Goal: Transaction & Acquisition: Purchase product/service

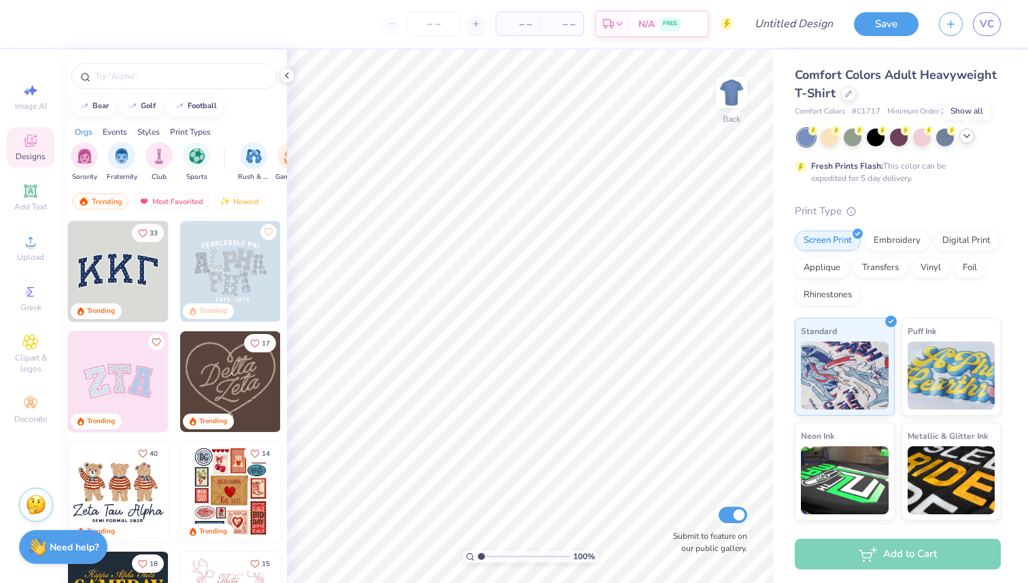
click at [966, 138] on icon at bounding box center [967, 136] width 11 height 11
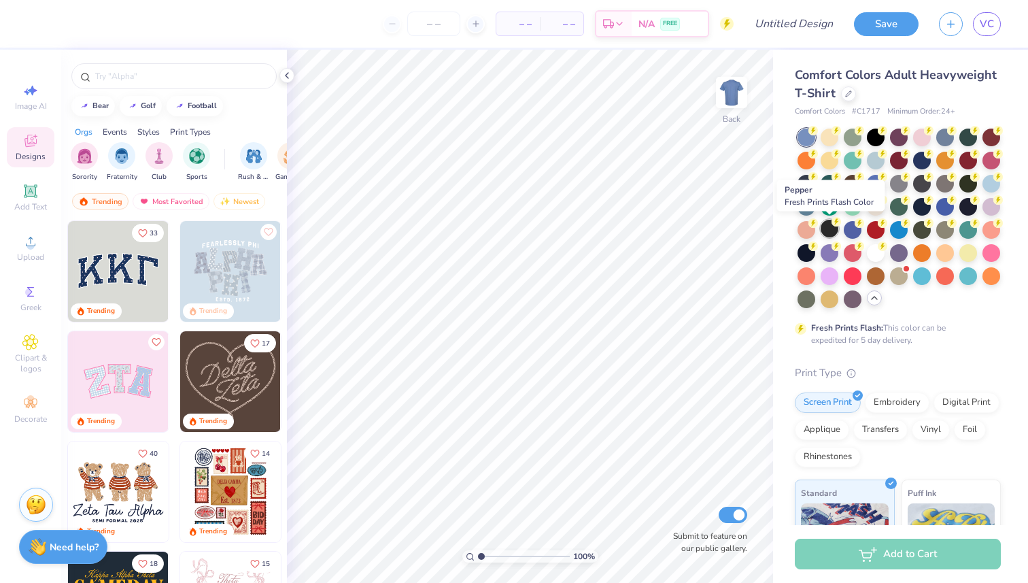
click at [822, 228] on div at bounding box center [830, 229] width 18 height 18
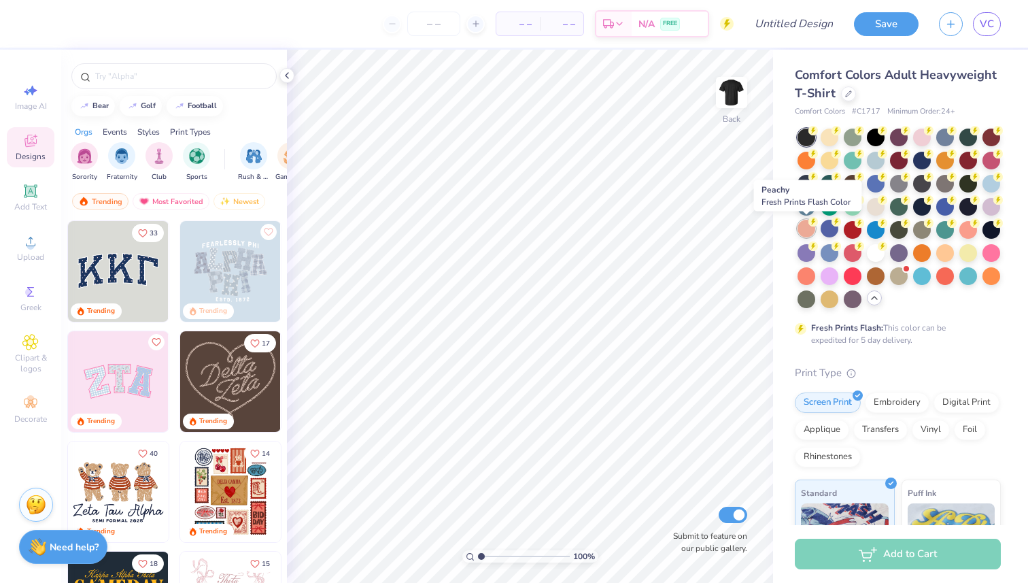
click at [804, 226] on div at bounding box center [807, 229] width 18 height 18
click at [806, 252] on div at bounding box center [807, 252] width 18 height 18
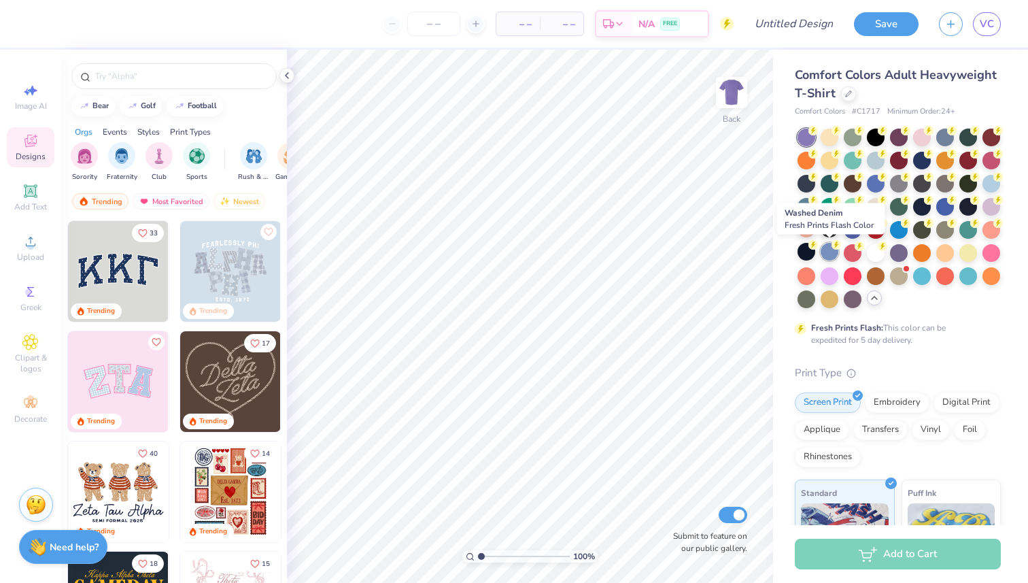
click at [828, 254] on div at bounding box center [830, 252] width 18 height 18
click at [852, 268] on div at bounding box center [853, 275] width 18 height 18
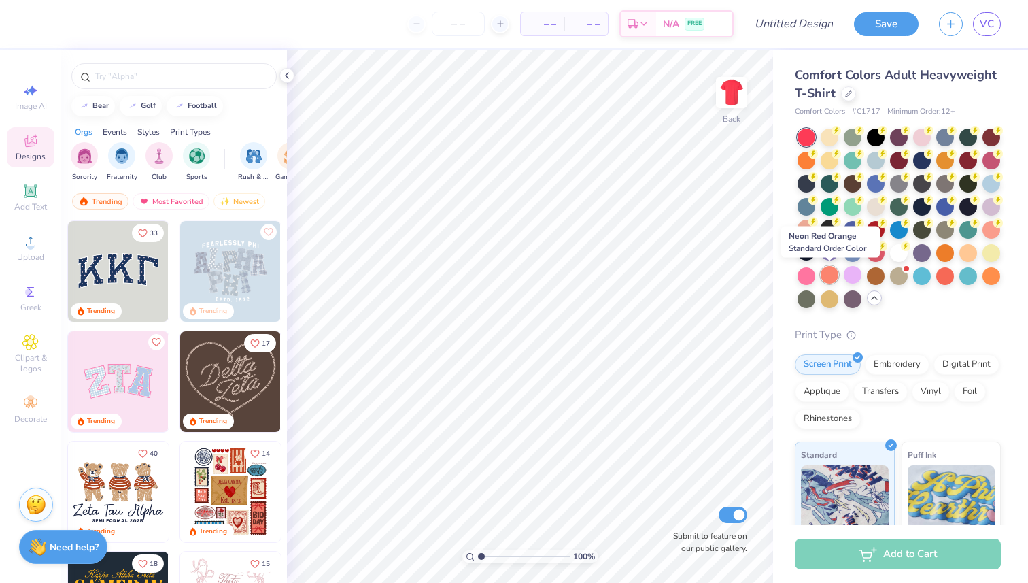
click at [834, 273] on div at bounding box center [830, 275] width 18 height 18
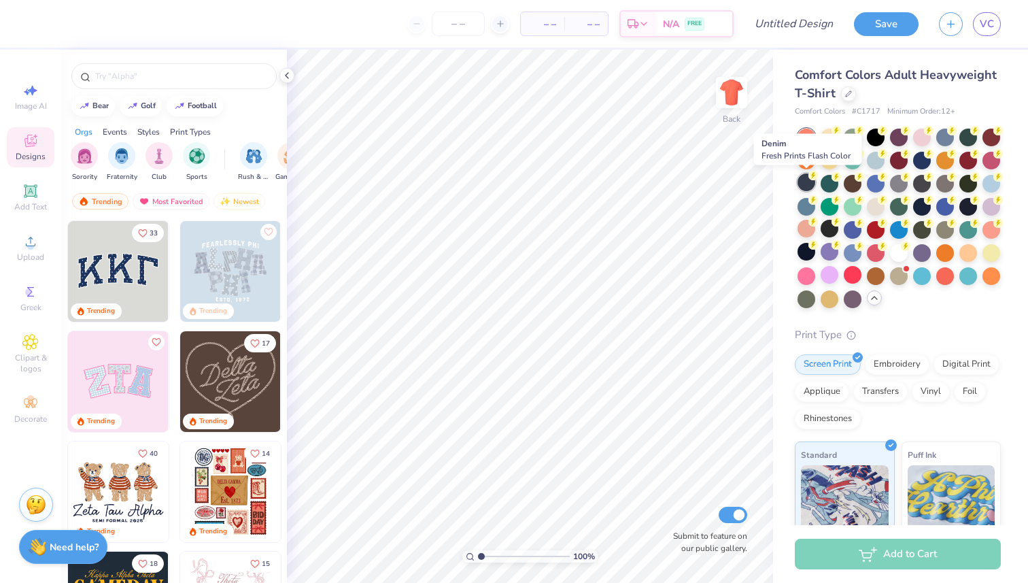
click at [803, 175] on div at bounding box center [807, 182] width 18 height 18
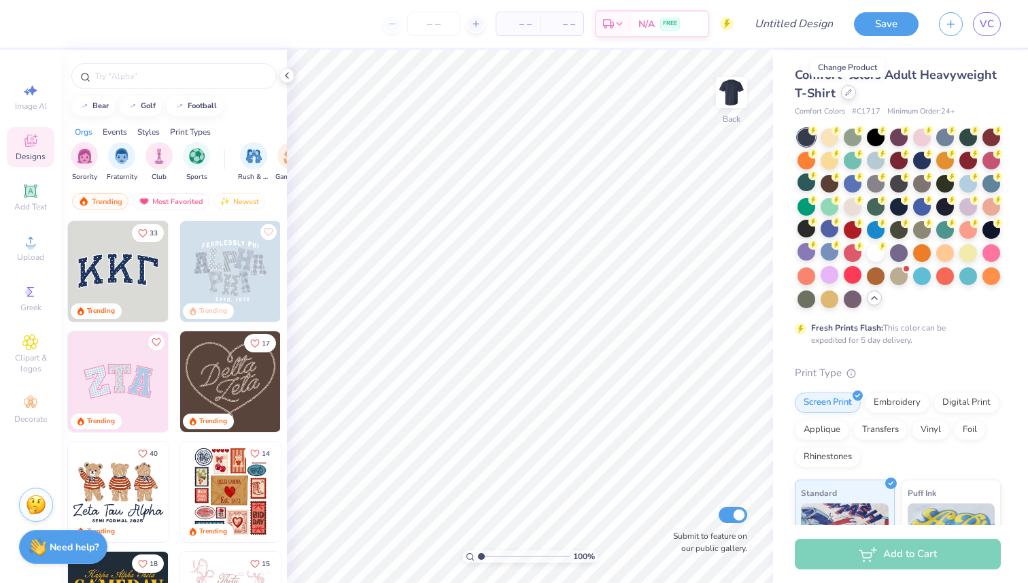
click at [850, 92] on icon at bounding box center [848, 92] width 7 height 7
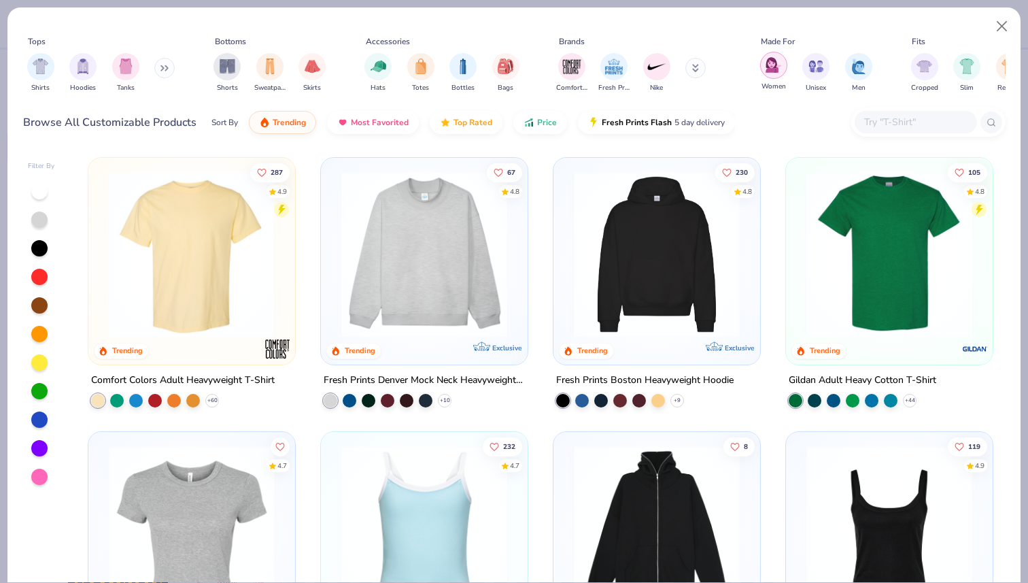
click at [771, 74] on div "filter for Women" at bounding box center [773, 65] width 27 height 27
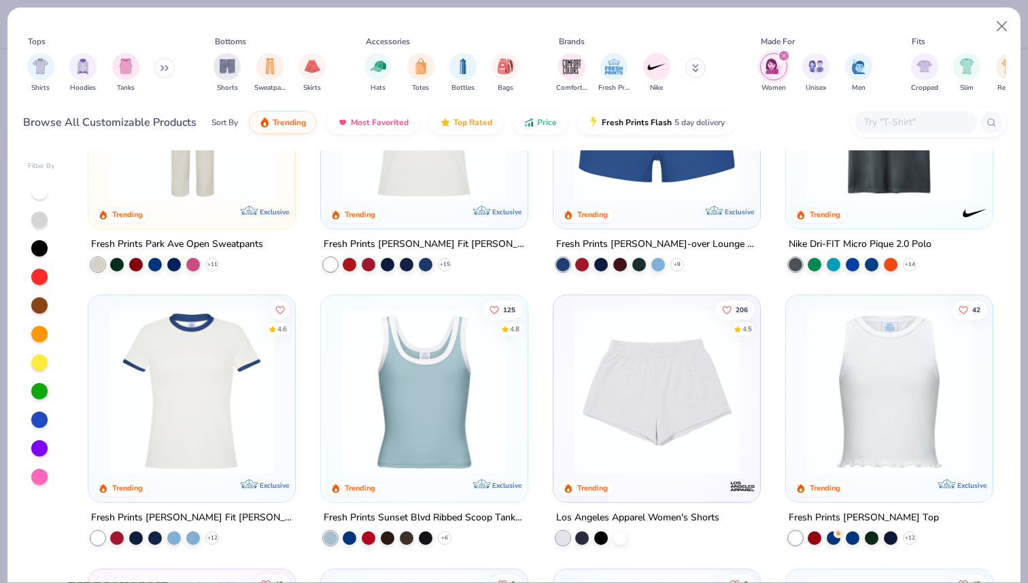
scroll to position [686, 0]
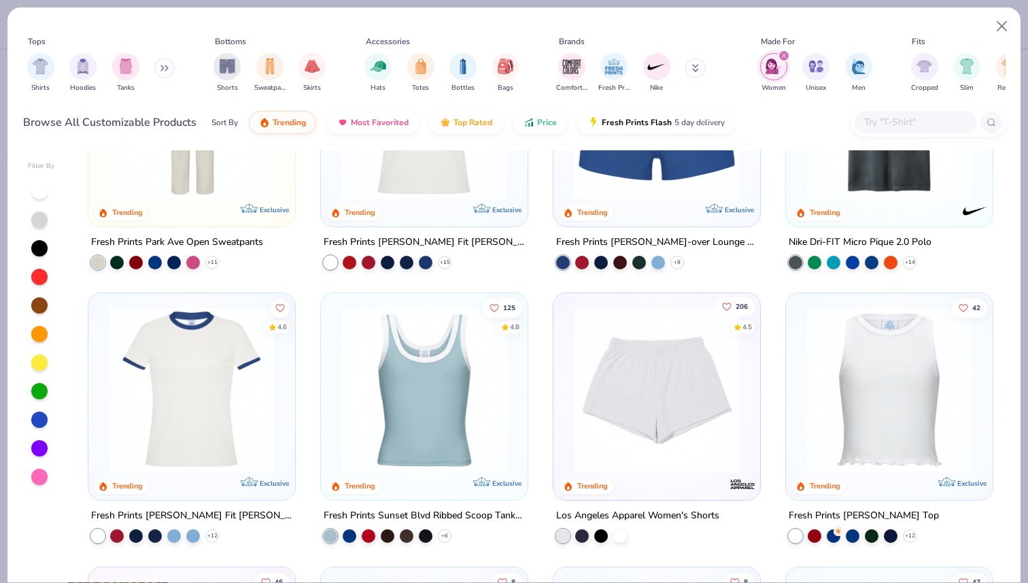
click at [728, 305] on icon "Like" at bounding box center [727, 307] width 10 height 10
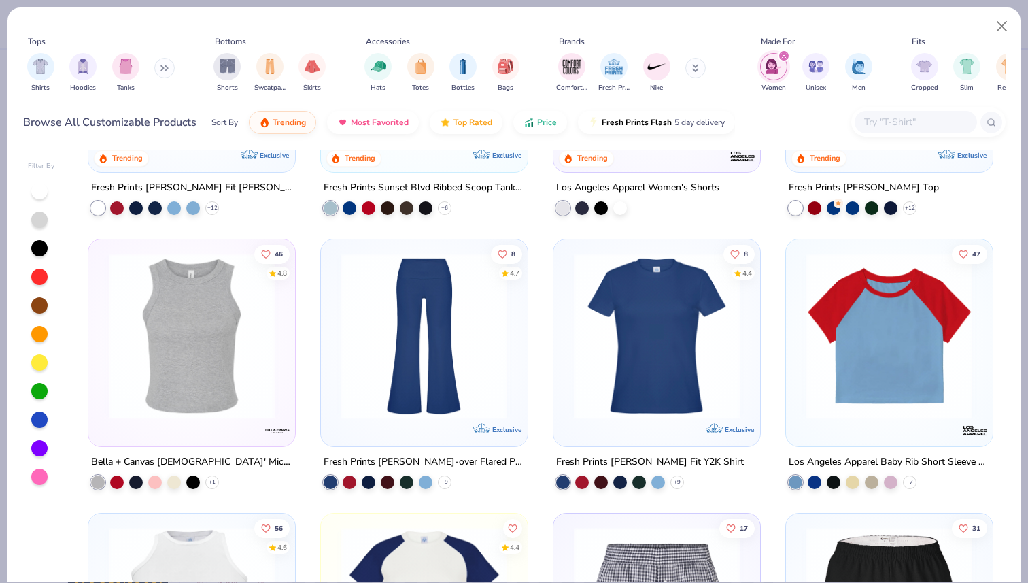
scroll to position [1036, 0]
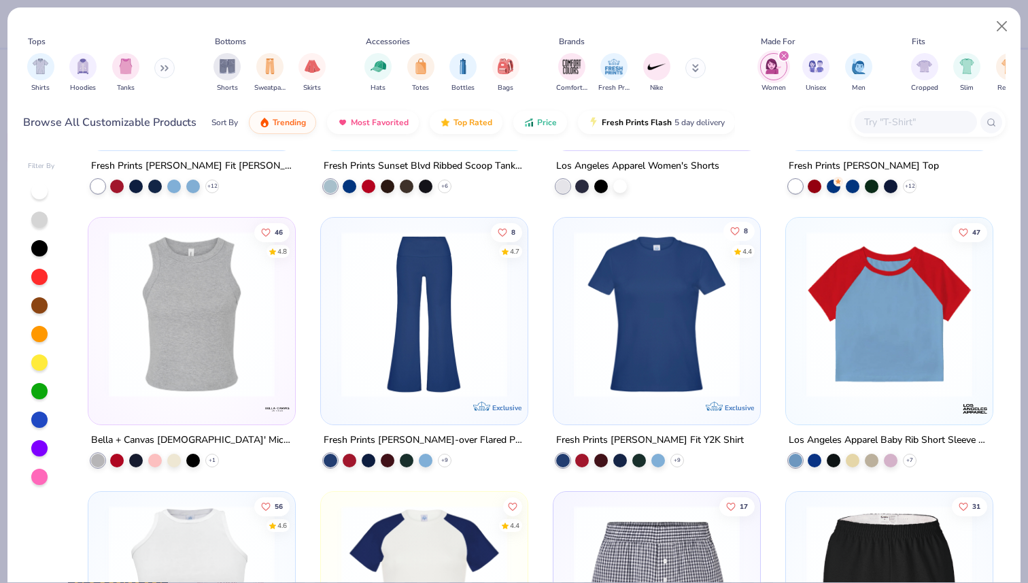
click at [743, 231] on button "8" at bounding box center [739, 230] width 31 height 19
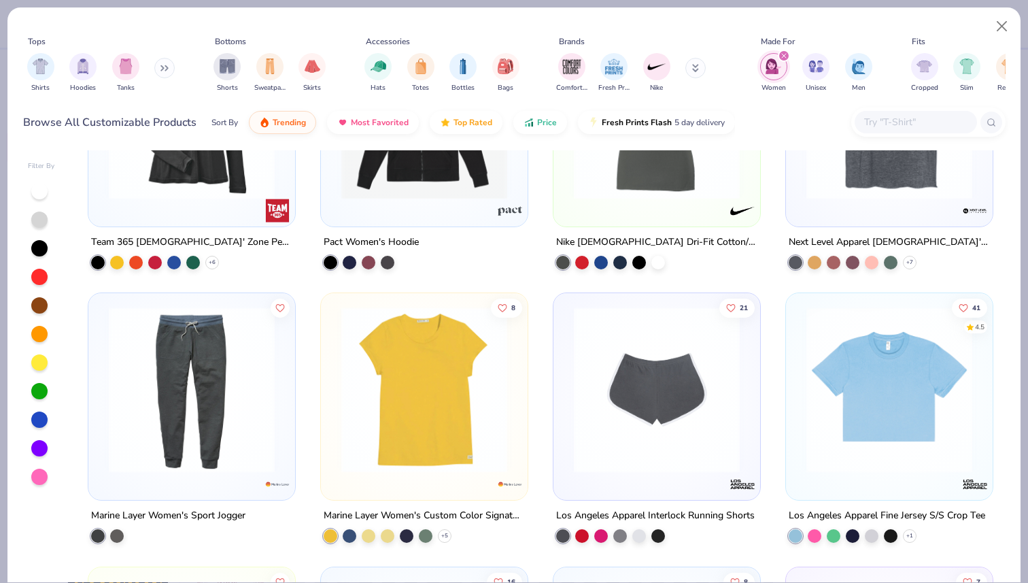
scroll to position [5089, 0]
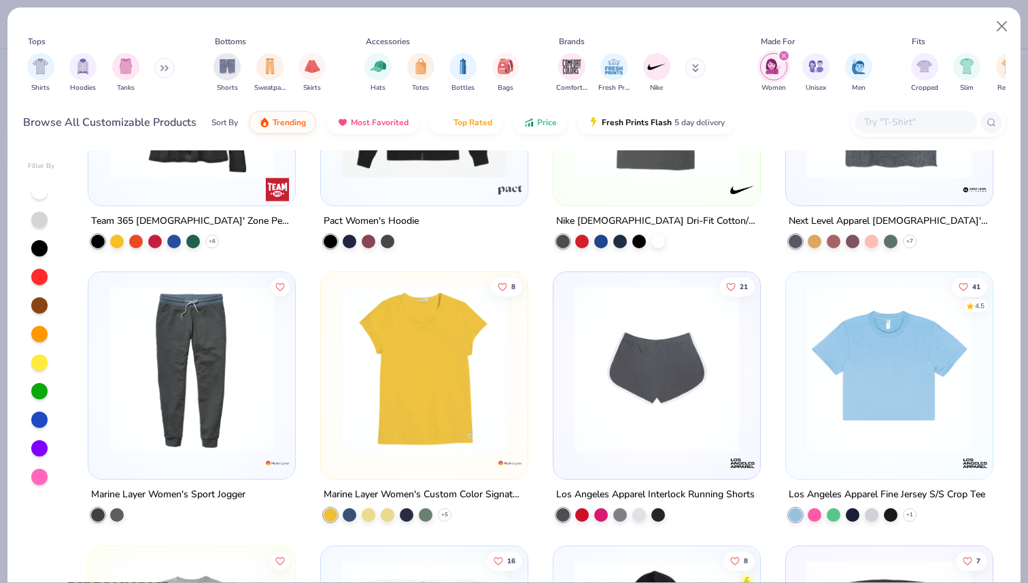
click at [784, 56] on icon "filter for Women" at bounding box center [784, 56] width 4 height 4
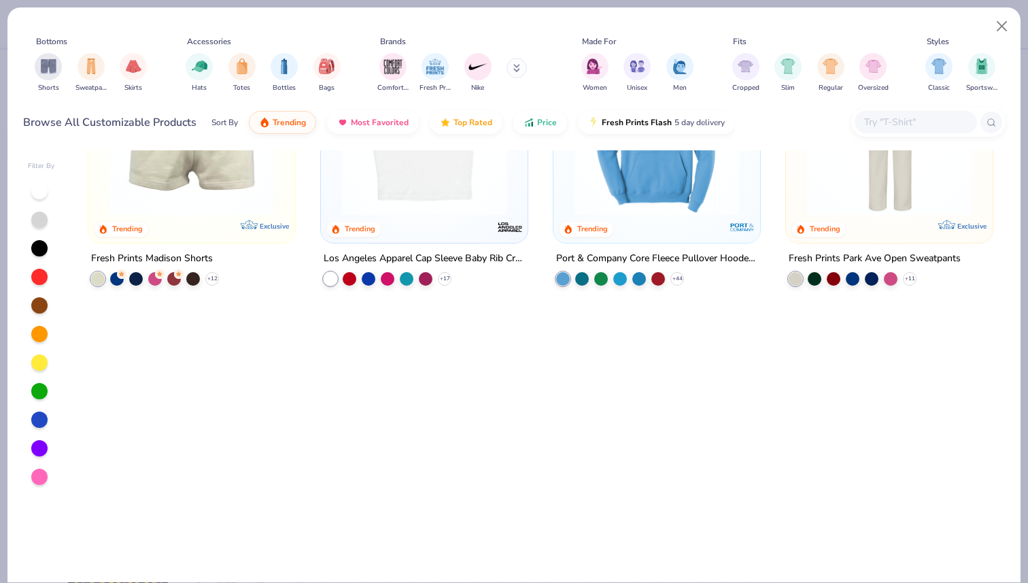
scroll to position [0, 185]
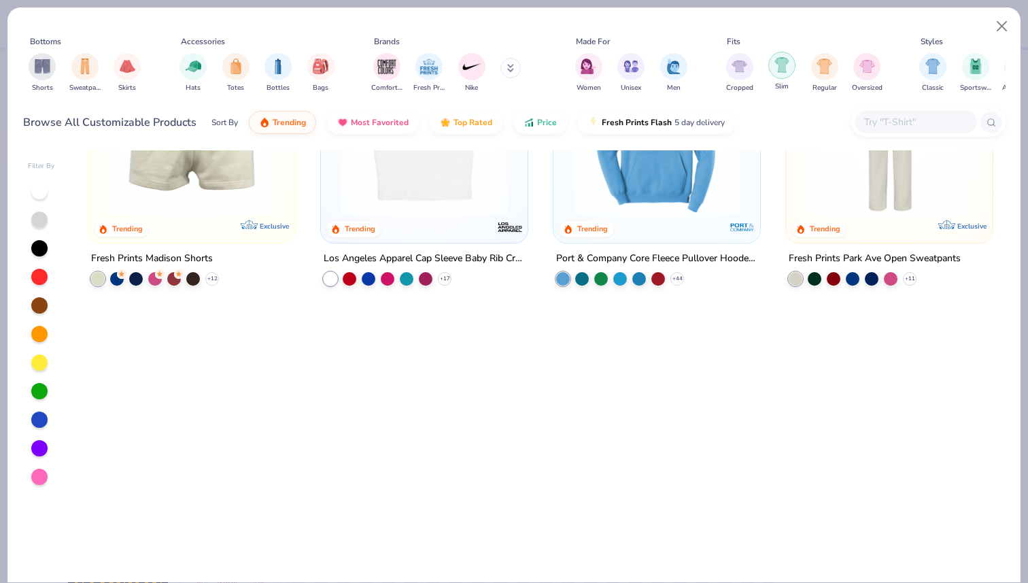
click at [780, 76] on div "filter for Slim" at bounding box center [781, 65] width 27 height 27
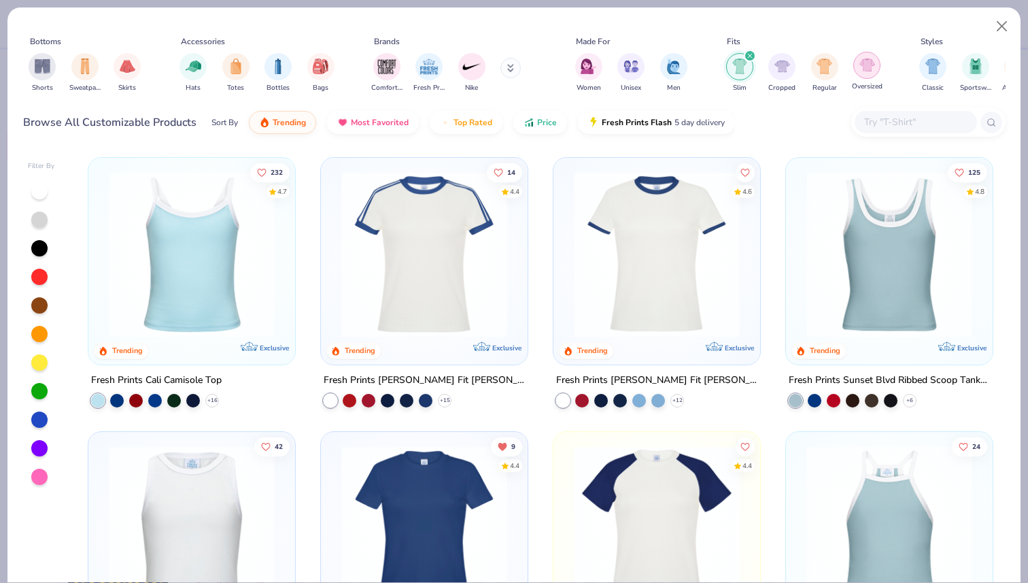
click at [862, 75] on div "filter for Oversized" at bounding box center [866, 65] width 27 height 27
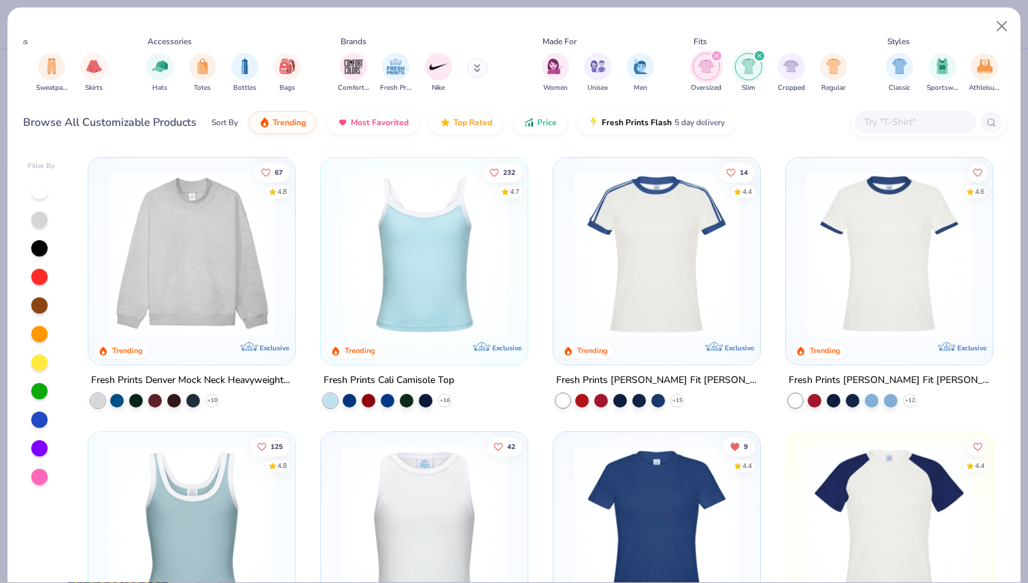
scroll to position [0, 237]
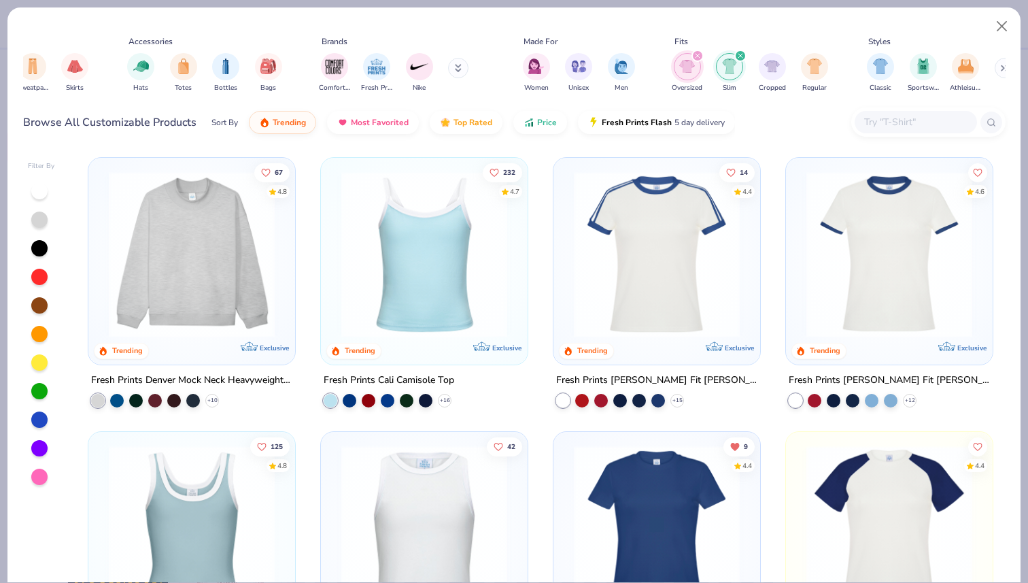
click at [736, 54] on div "filter for Slim" at bounding box center [740, 56] width 12 height 12
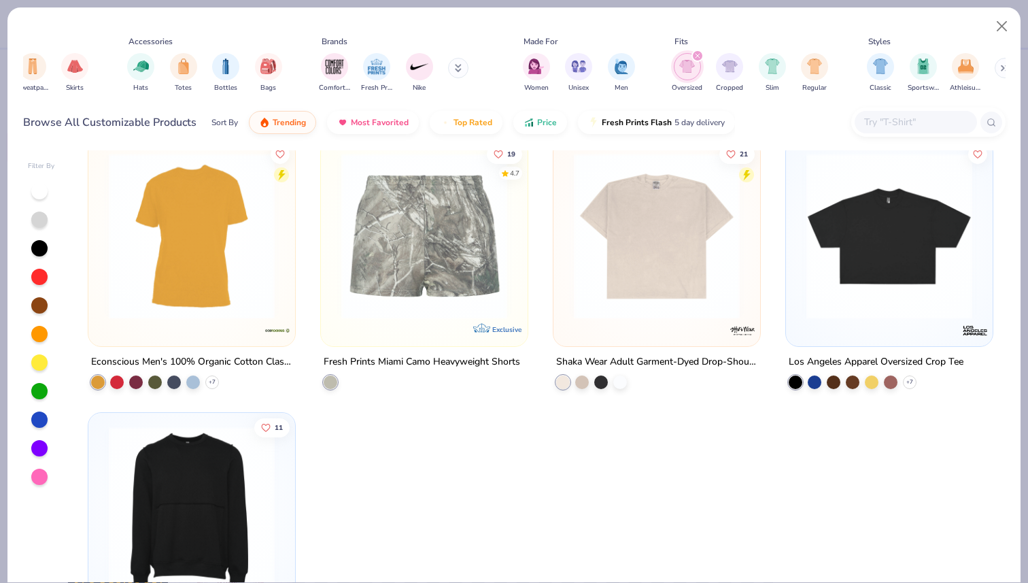
scroll to position [588, 0]
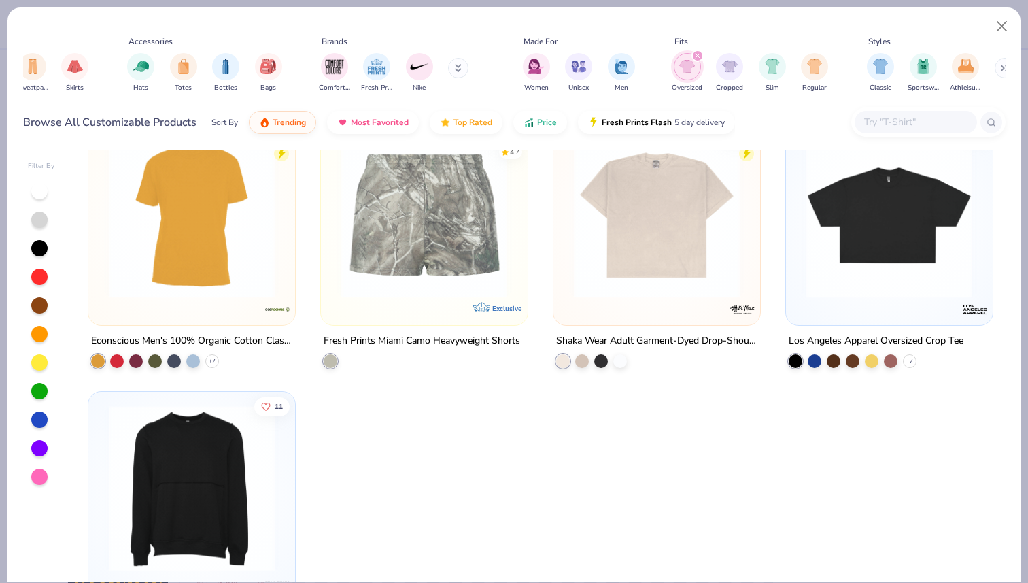
click at [697, 55] on icon "filter for Oversized" at bounding box center [697, 55] width 5 height 5
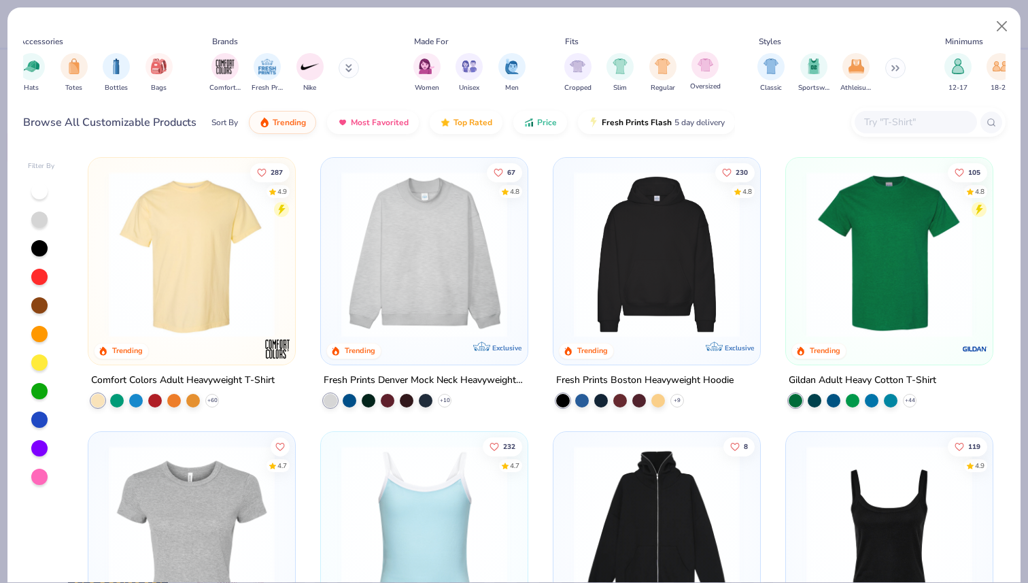
scroll to position [0, 349]
click at [895, 65] on icon at bounding box center [893, 68] width 8 height 7
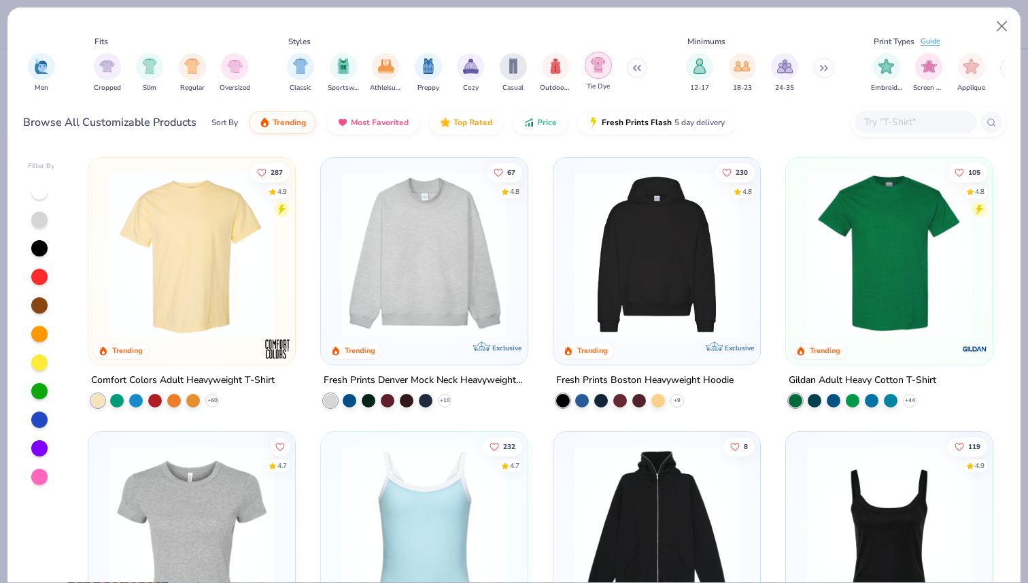
scroll to position [0, 836]
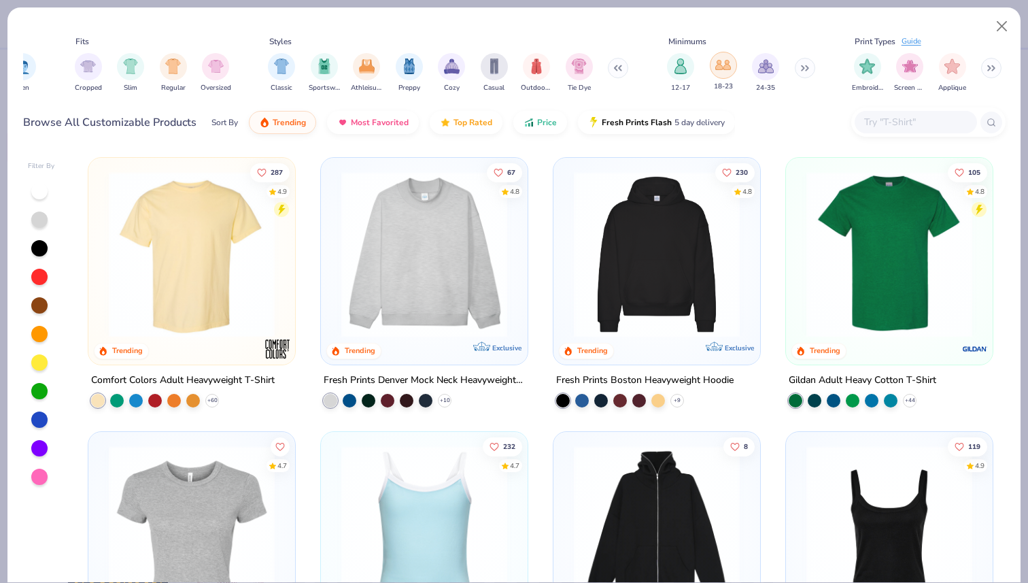
click at [731, 69] on div "filter for 18-23" at bounding box center [723, 65] width 27 height 27
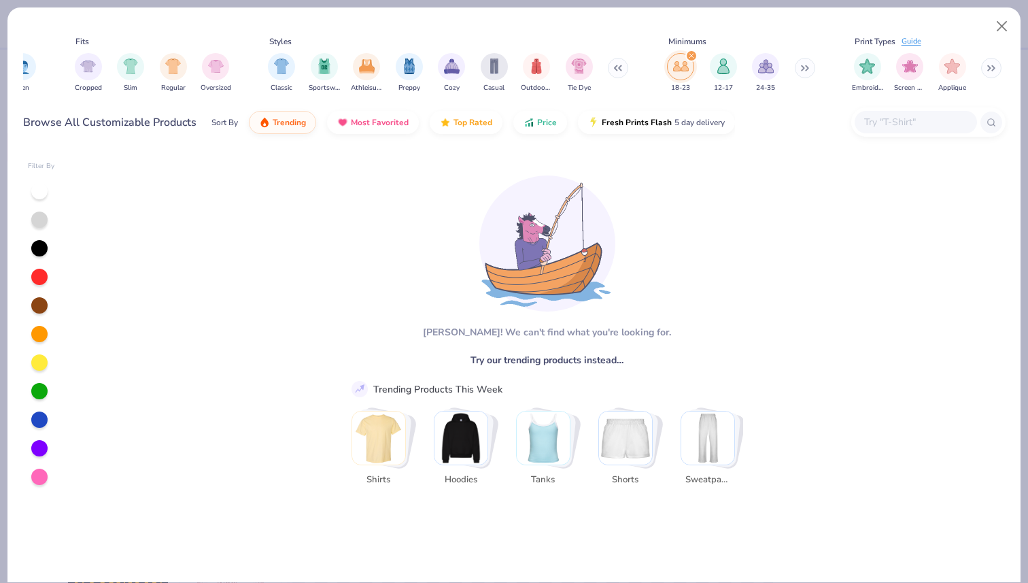
click at [690, 58] on icon "filter for 18-23" at bounding box center [691, 55] width 5 height 5
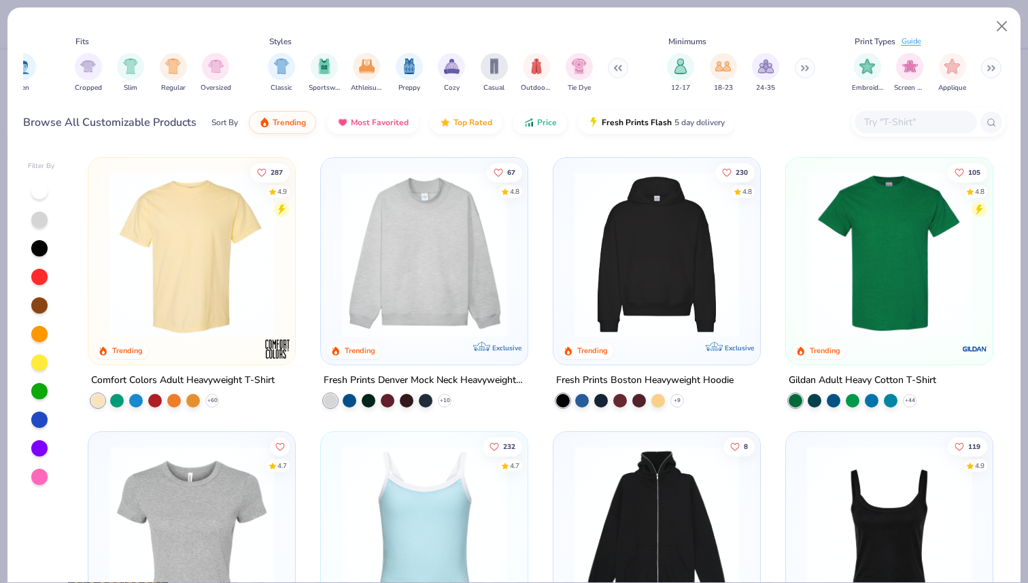
click at [749, 67] on div "[PHONE_NUMBER] 24-35" at bounding box center [741, 73] width 156 height 50
click at [762, 67] on img "filter for 24-35" at bounding box center [766, 65] width 16 height 16
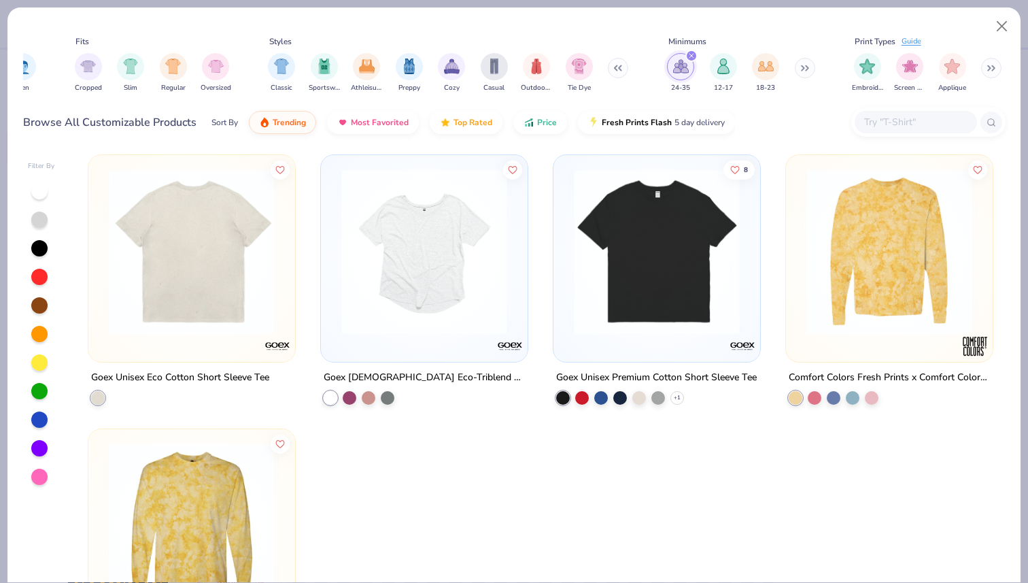
scroll to position [294, 0]
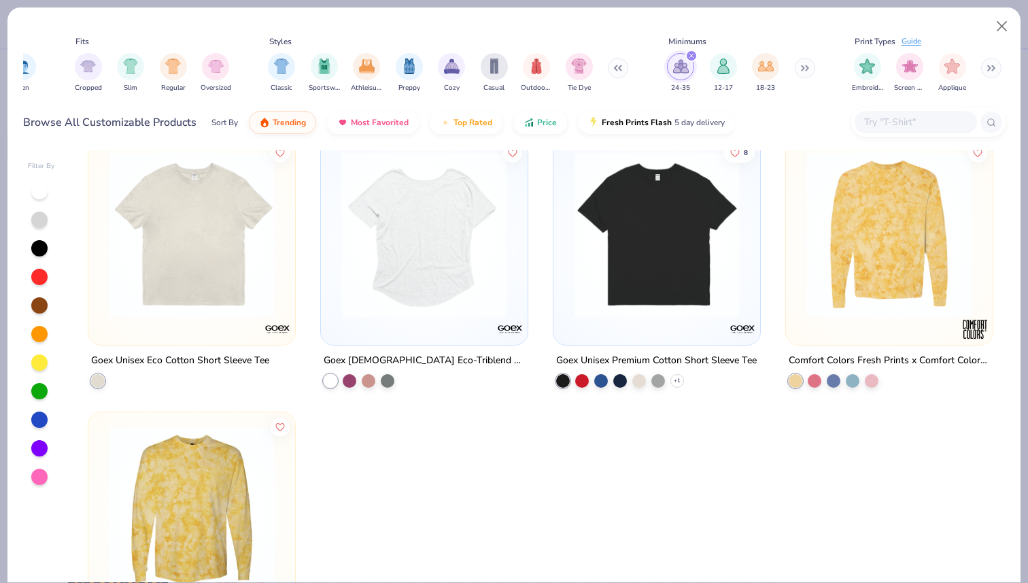
click at [465, 248] on img at bounding box center [425, 235] width 180 height 166
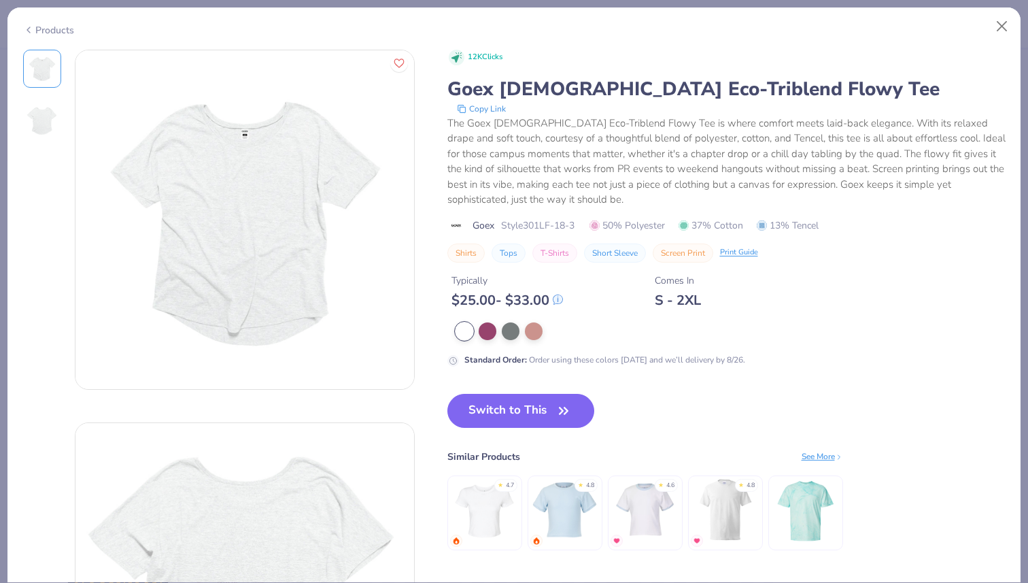
click at [270, 309] on img at bounding box center [244, 219] width 339 height 339
click at [44, 118] on img at bounding box center [42, 120] width 33 height 33
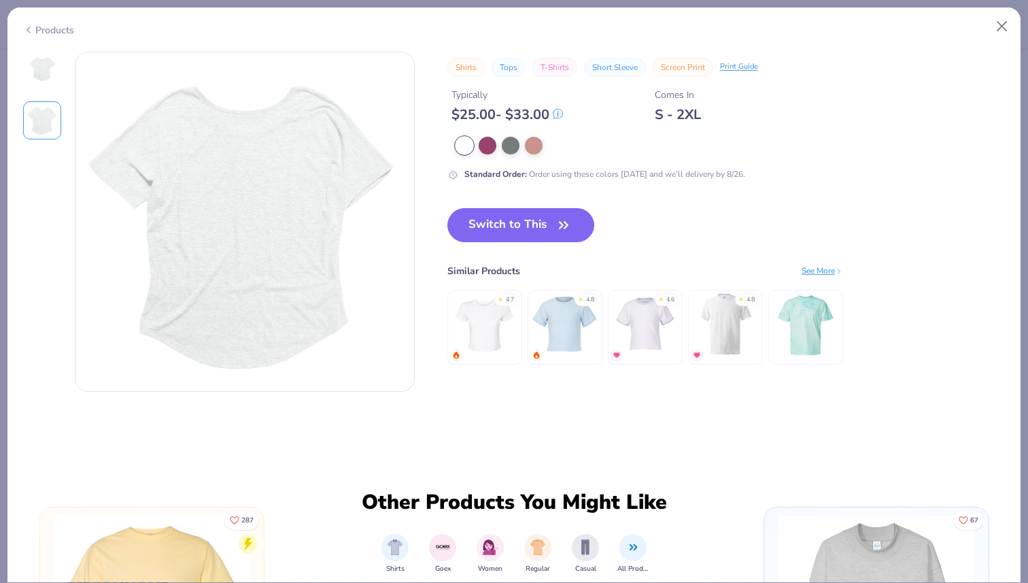
scroll to position [373, 0]
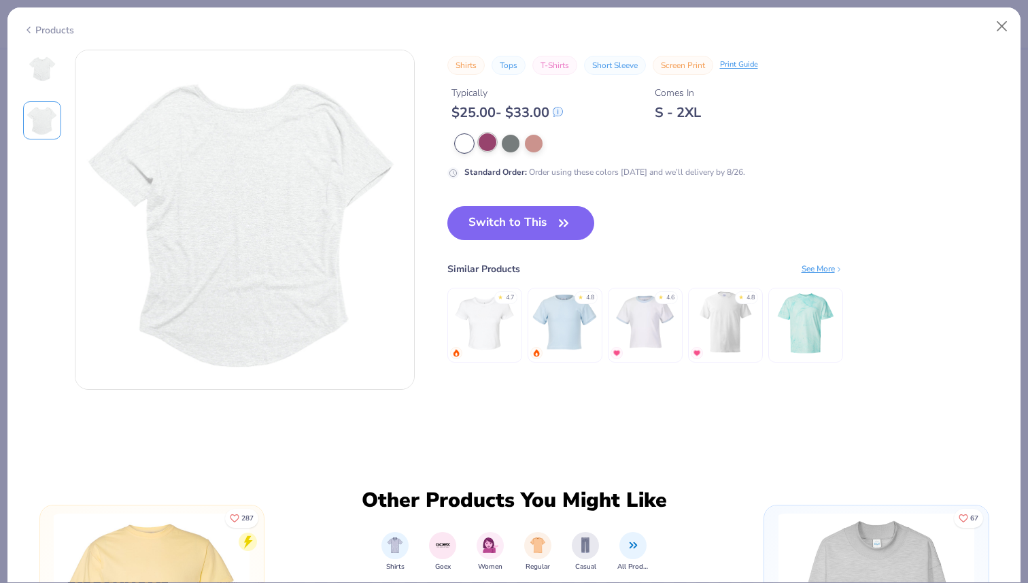
click at [490, 137] on div at bounding box center [488, 142] width 18 height 18
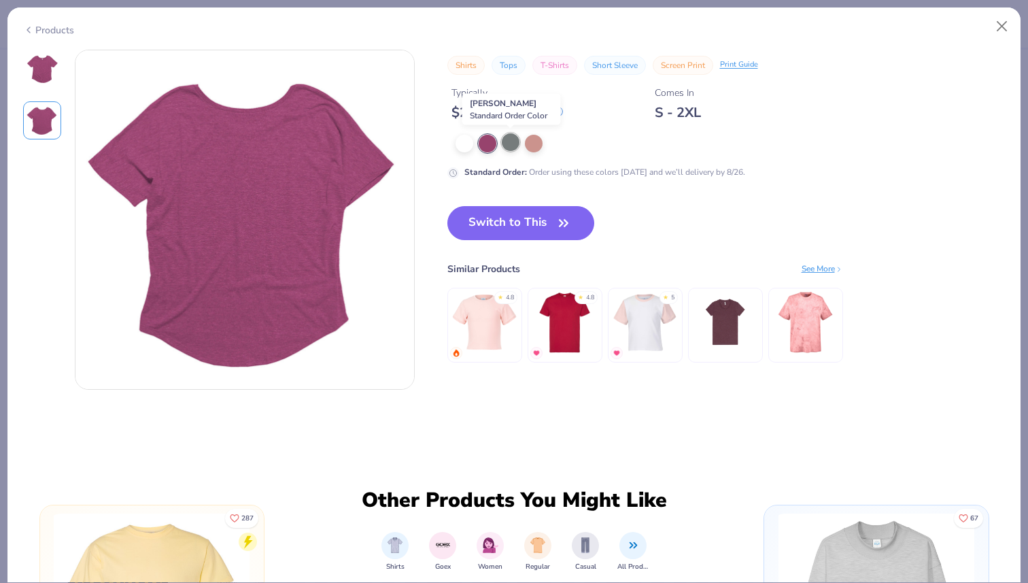
click at [513, 148] on div at bounding box center [511, 142] width 18 height 18
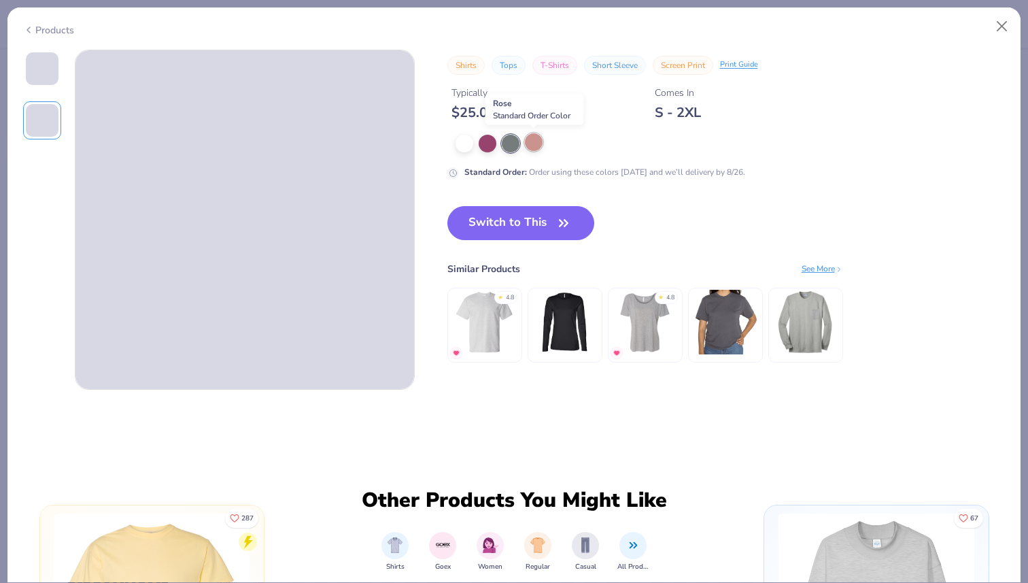
click at [532, 143] on div at bounding box center [534, 142] width 18 height 18
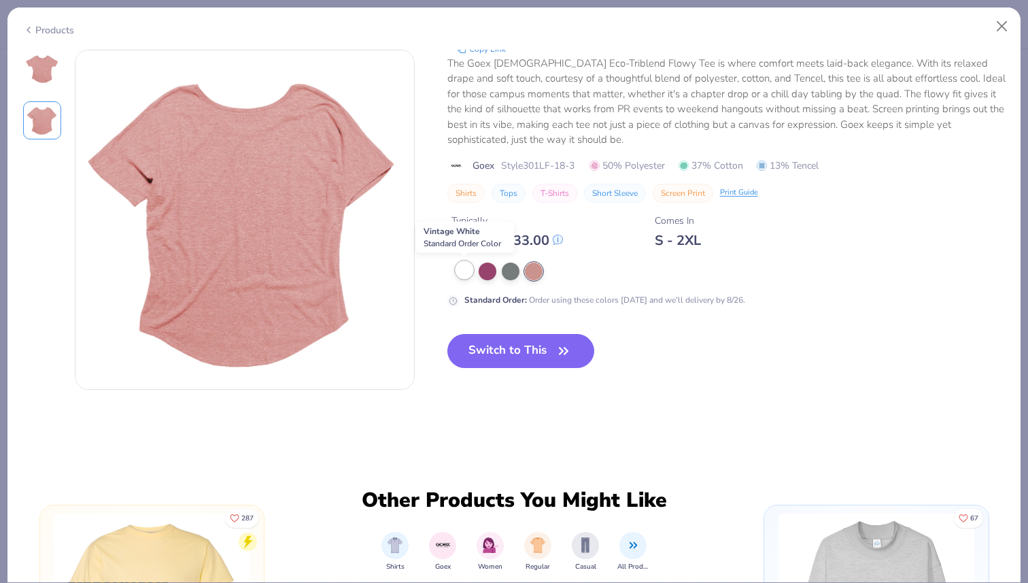
click at [460, 273] on div at bounding box center [465, 270] width 18 height 18
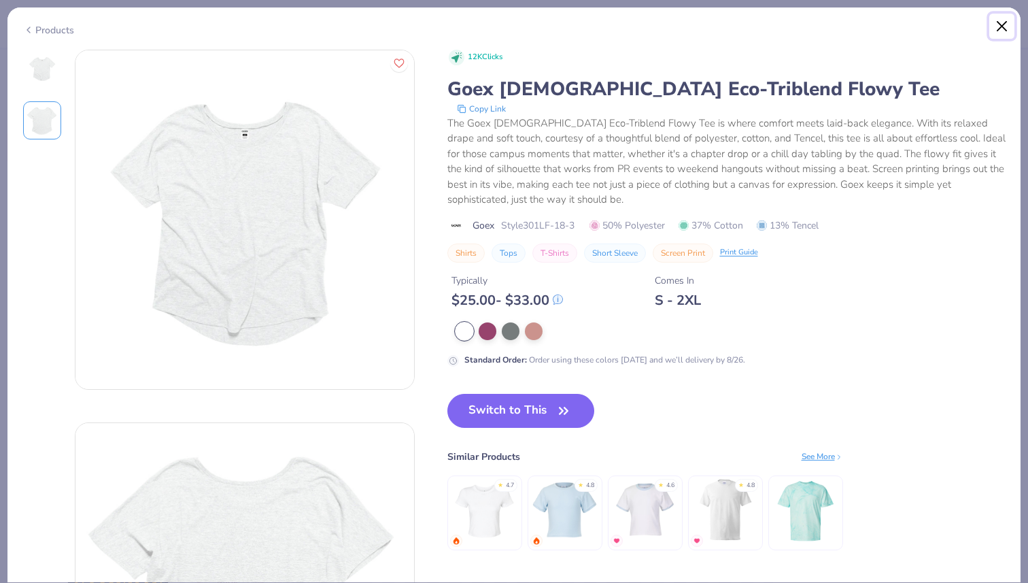
click at [1004, 29] on button "Close" at bounding box center [1002, 27] width 26 height 26
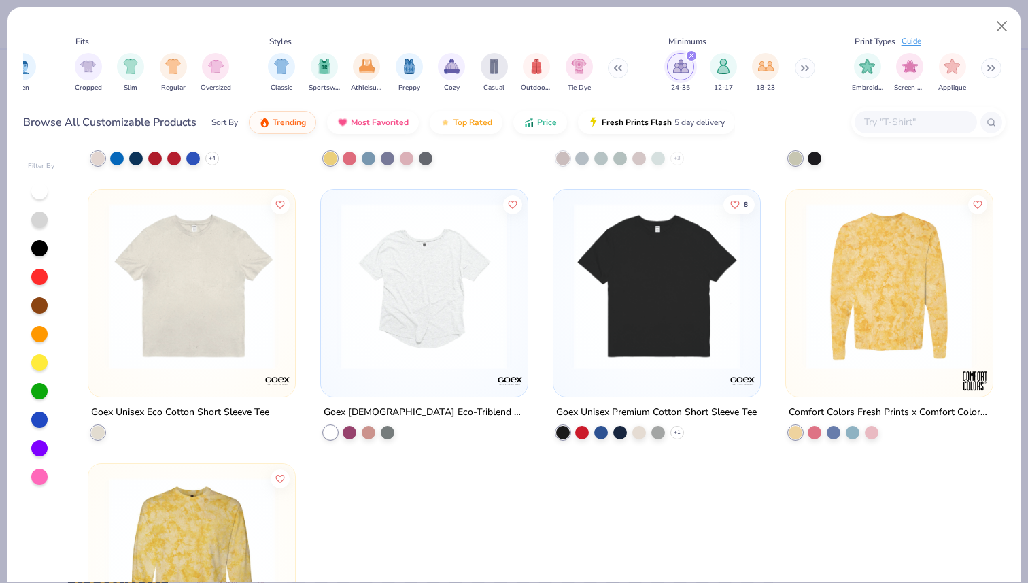
scroll to position [241, 0]
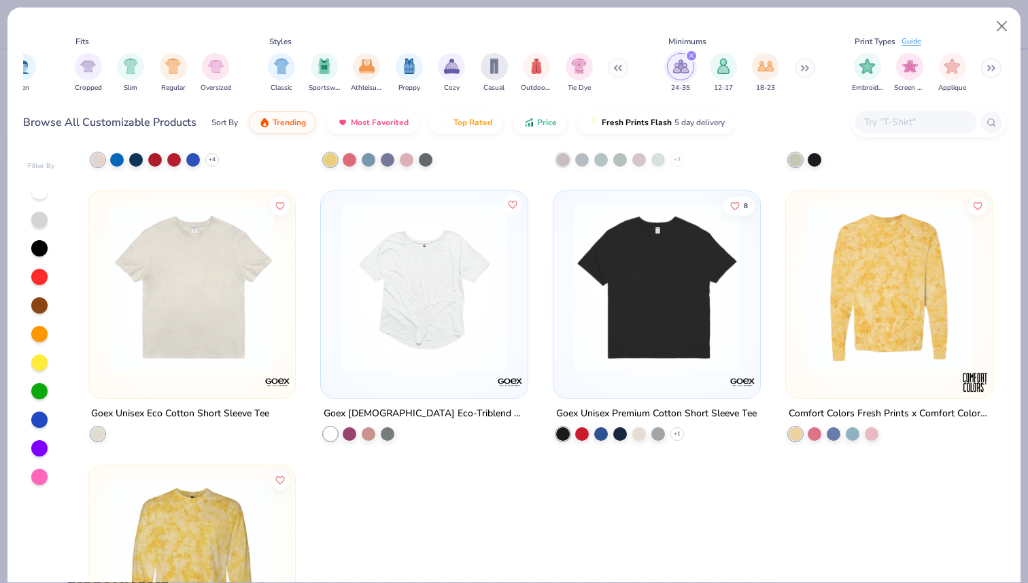
click at [517, 203] on button "Like" at bounding box center [512, 203] width 19 height 19
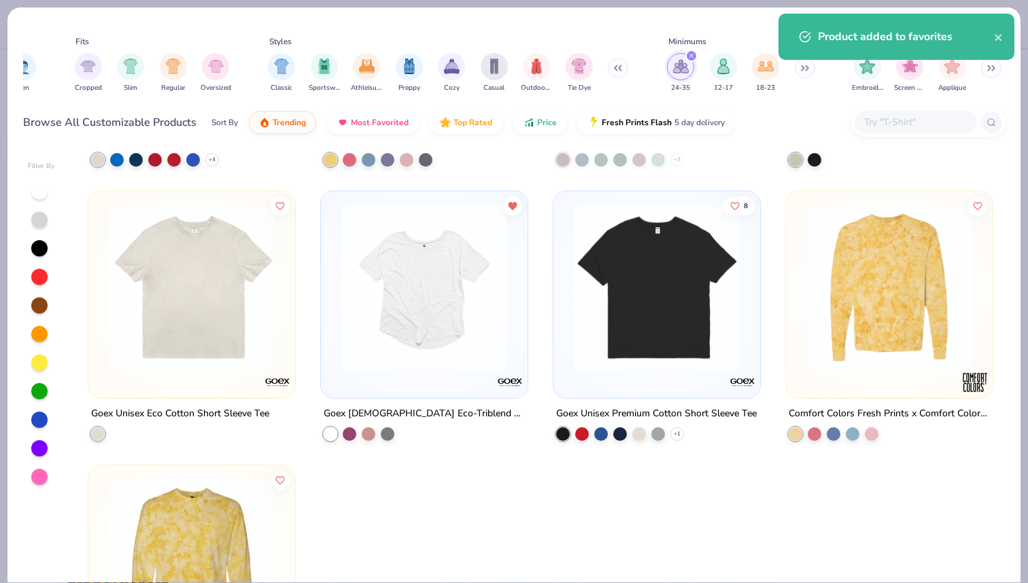
scroll to position [0, 0]
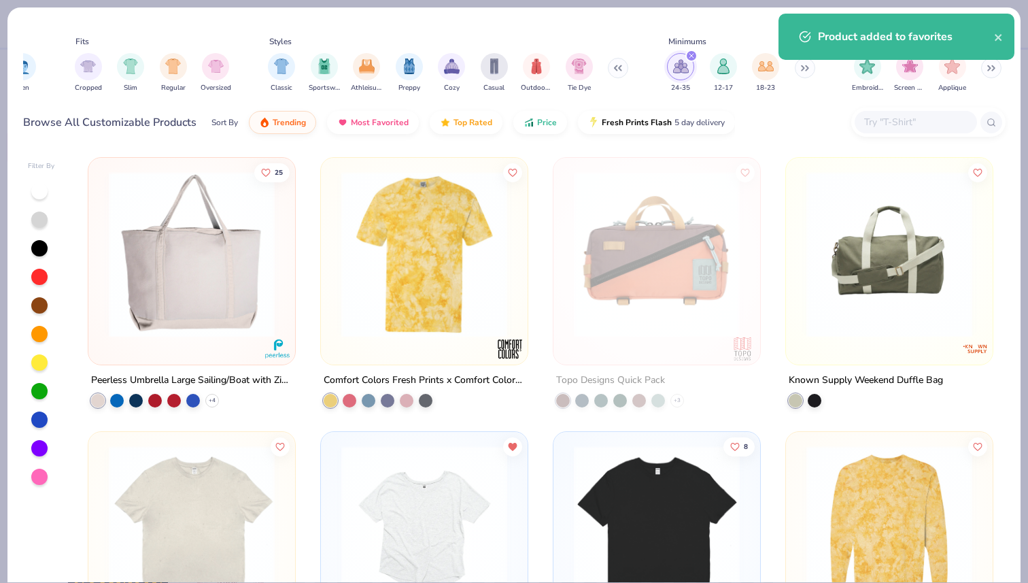
click at [692, 56] on icon "filter for 24-35" at bounding box center [691, 55] width 5 height 5
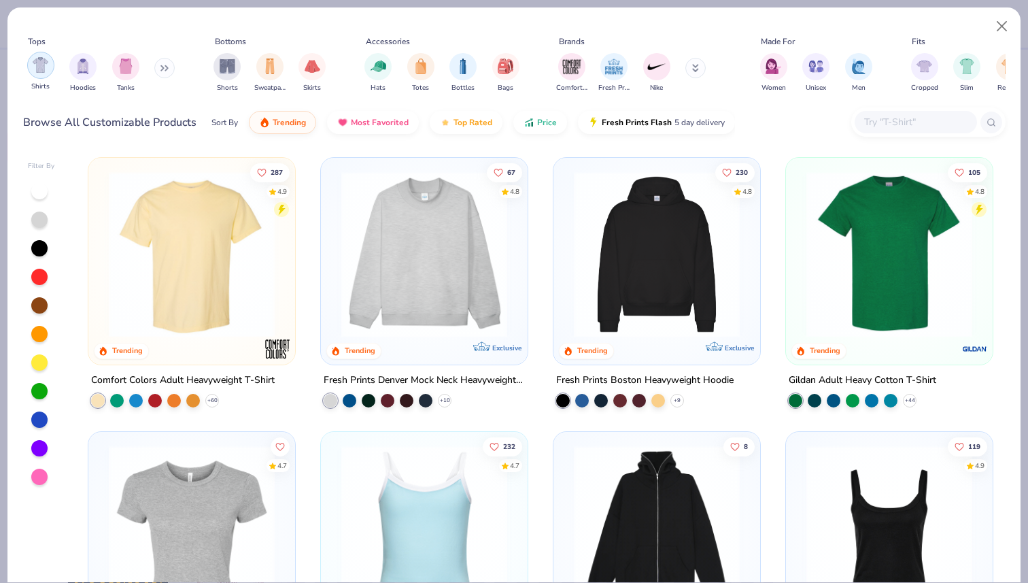
click at [42, 69] on img "filter for Shirts" at bounding box center [41, 65] width 16 height 16
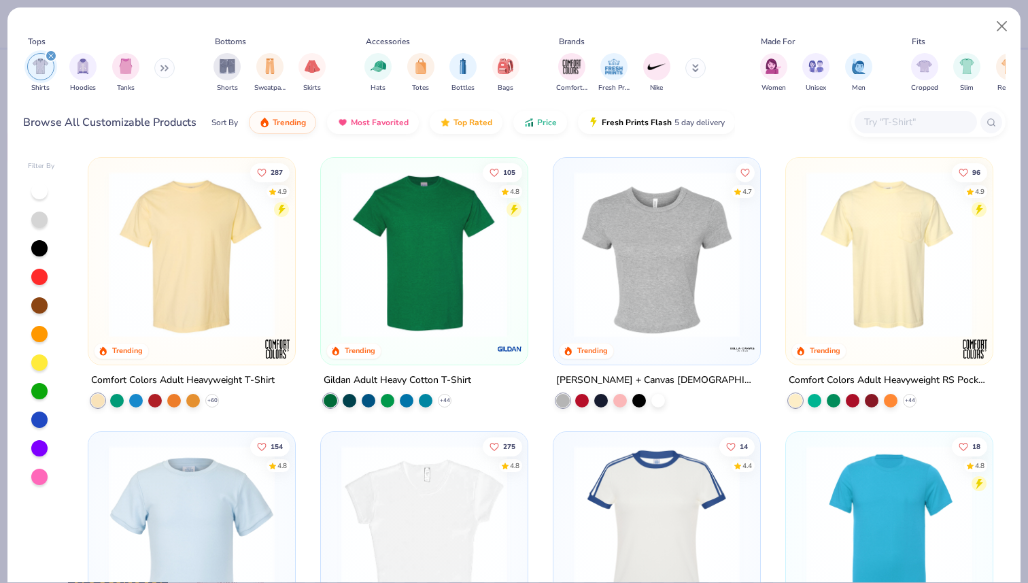
click at [161, 71] on button at bounding box center [164, 68] width 20 height 20
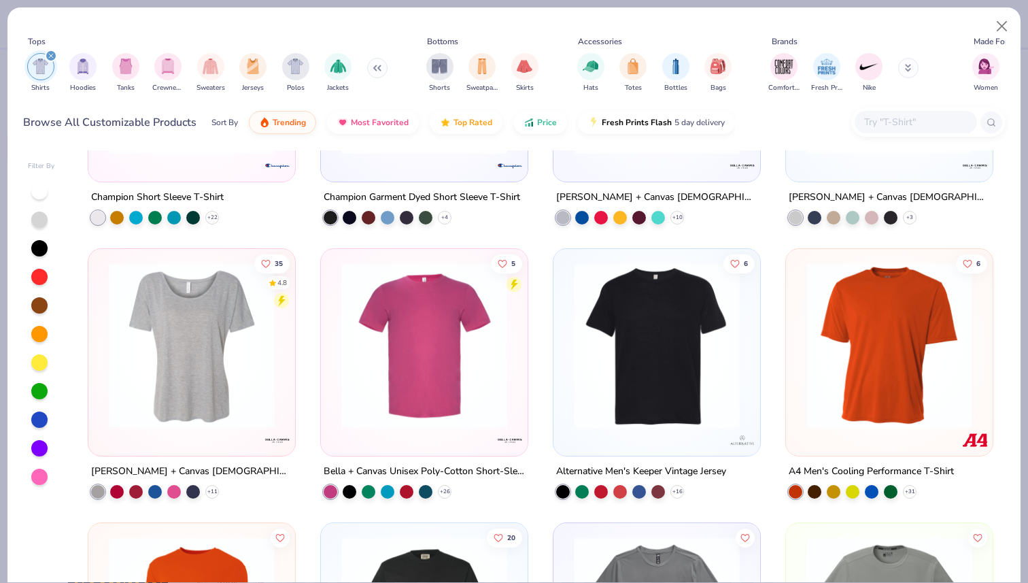
scroll to position [5397, 0]
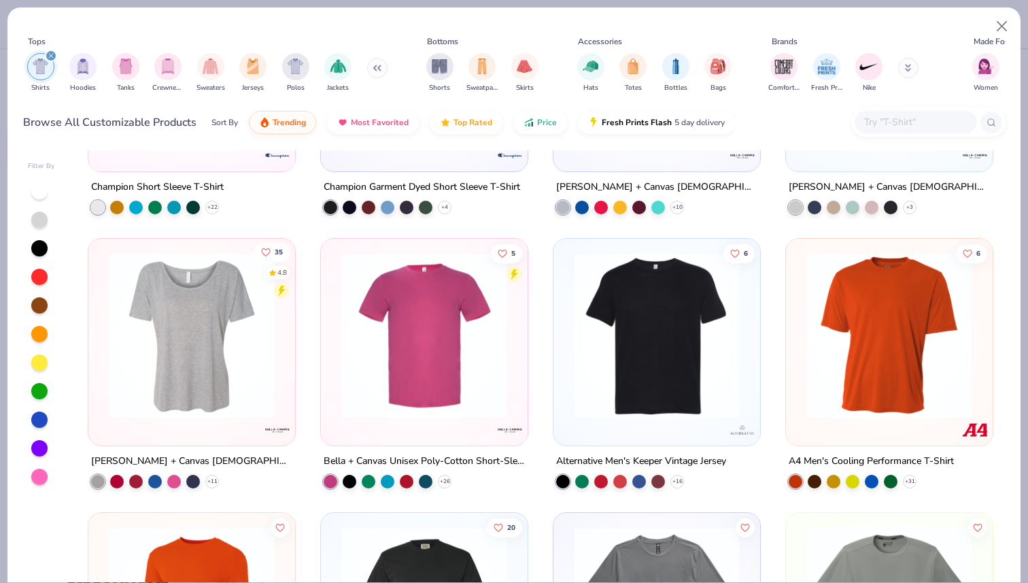
click at [268, 252] on icon "Like" at bounding box center [267, 252] width 10 height 10
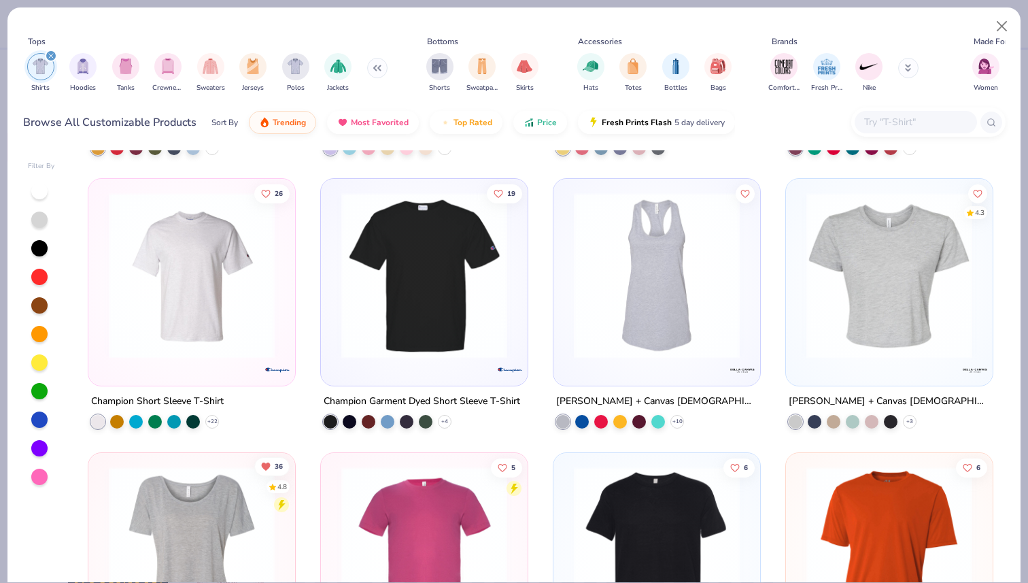
scroll to position [5276, 0]
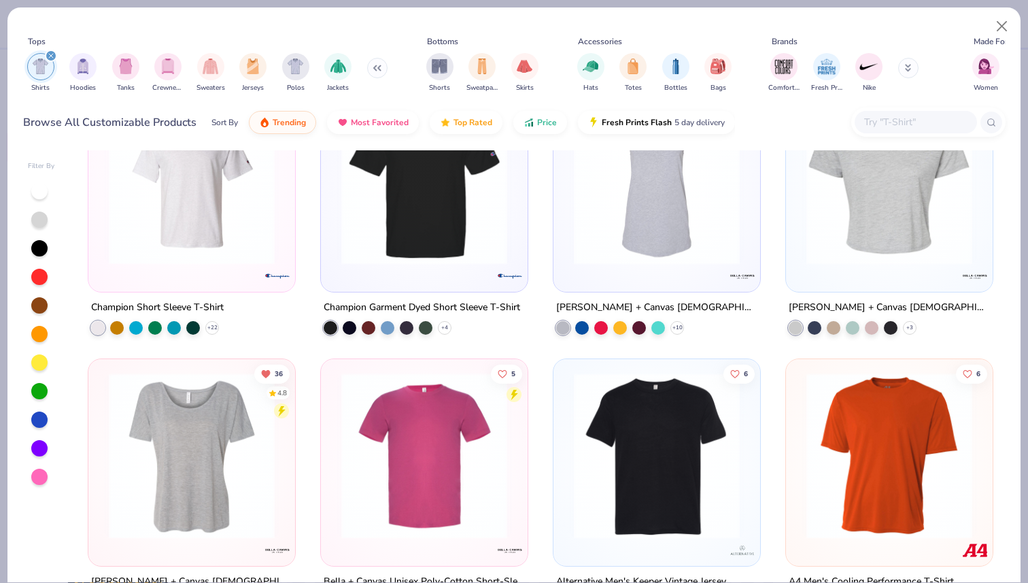
click at [214, 414] on img at bounding box center [192, 456] width 180 height 166
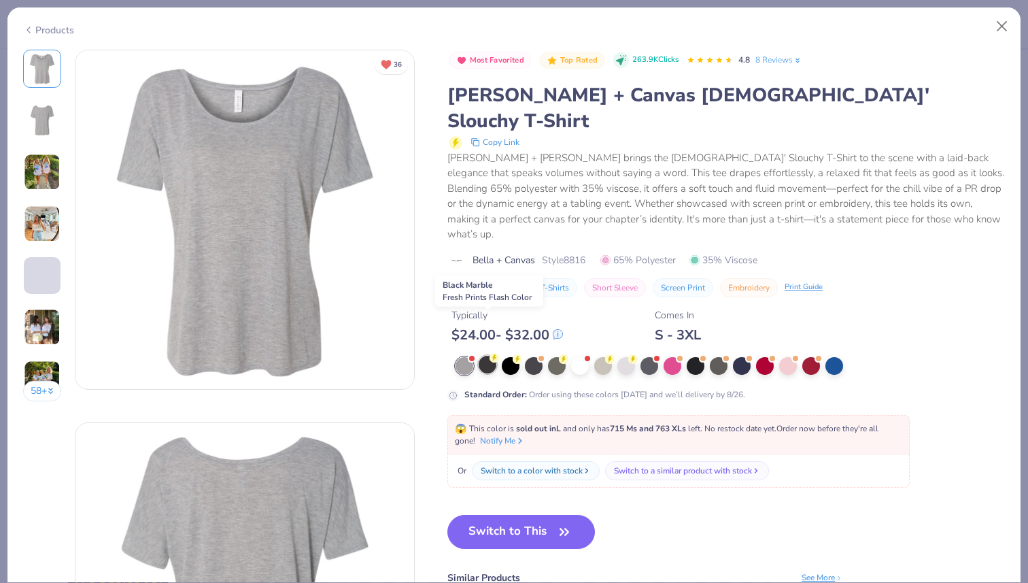
click at [486, 356] on div at bounding box center [488, 365] width 18 height 18
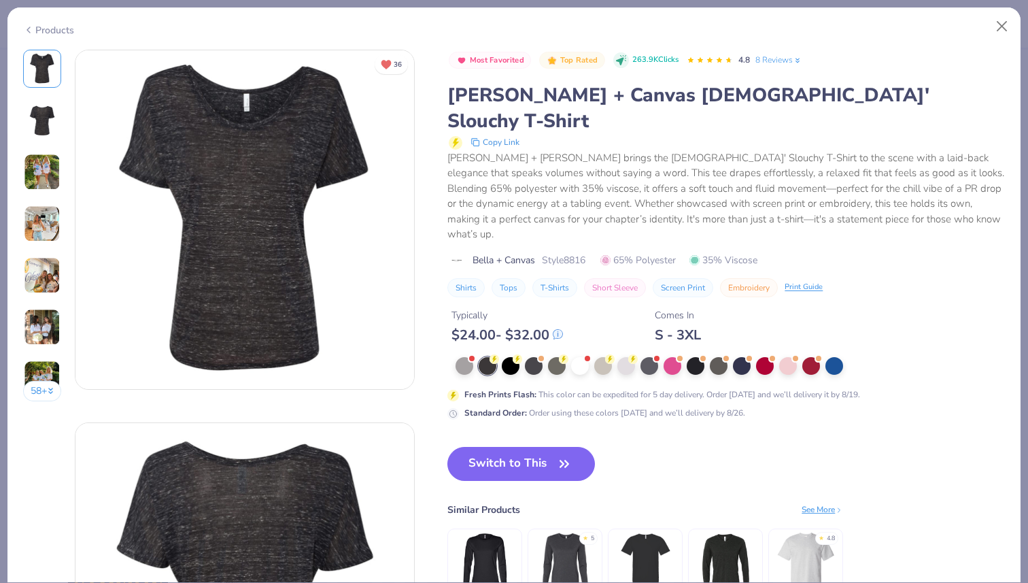
click at [50, 174] on img at bounding box center [42, 172] width 37 height 37
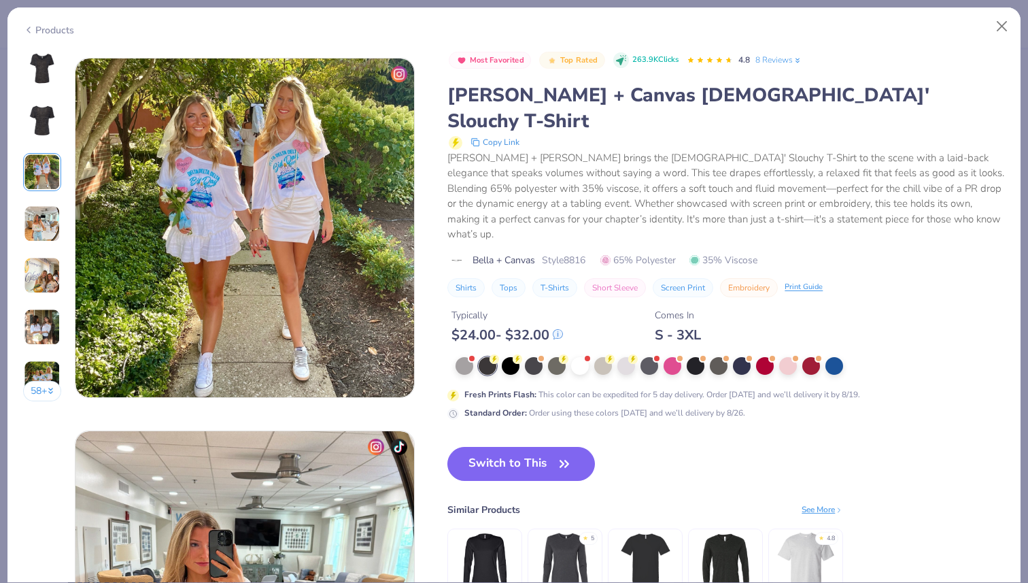
scroll to position [745, 0]
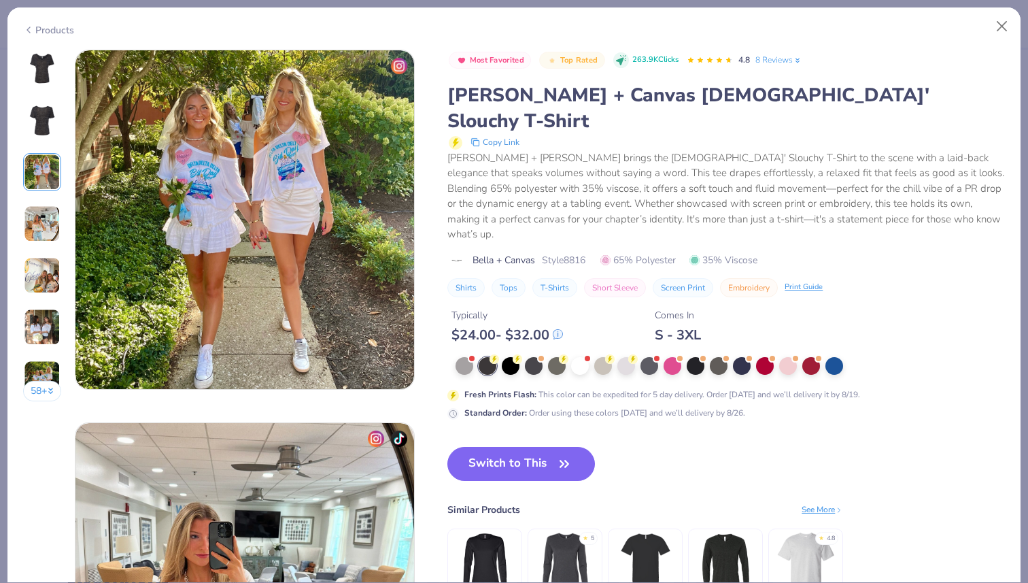
click at [40, 216] on img at bounding box center [42, 223] width 37 height 37
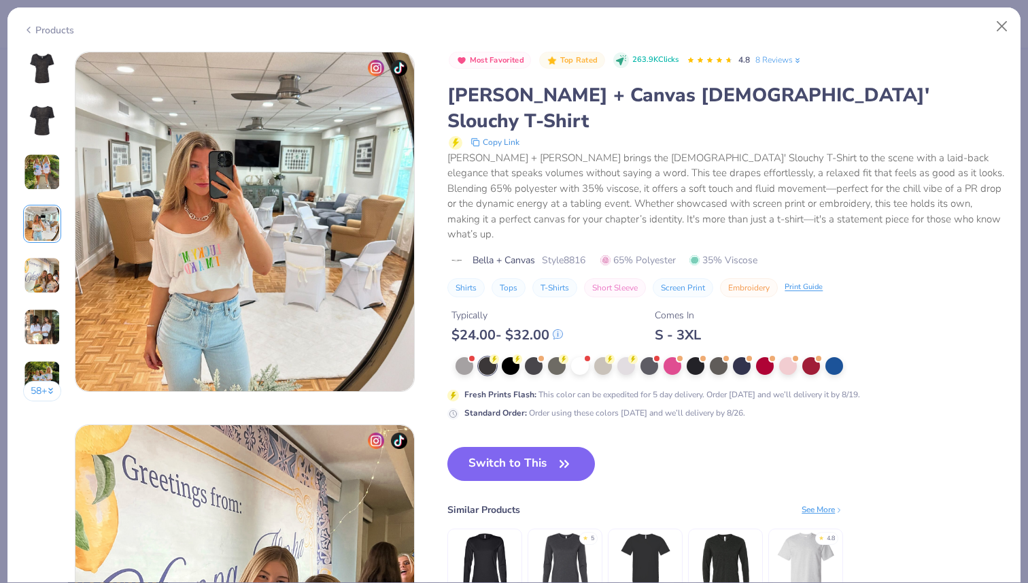
scroll to position [1118, 0]
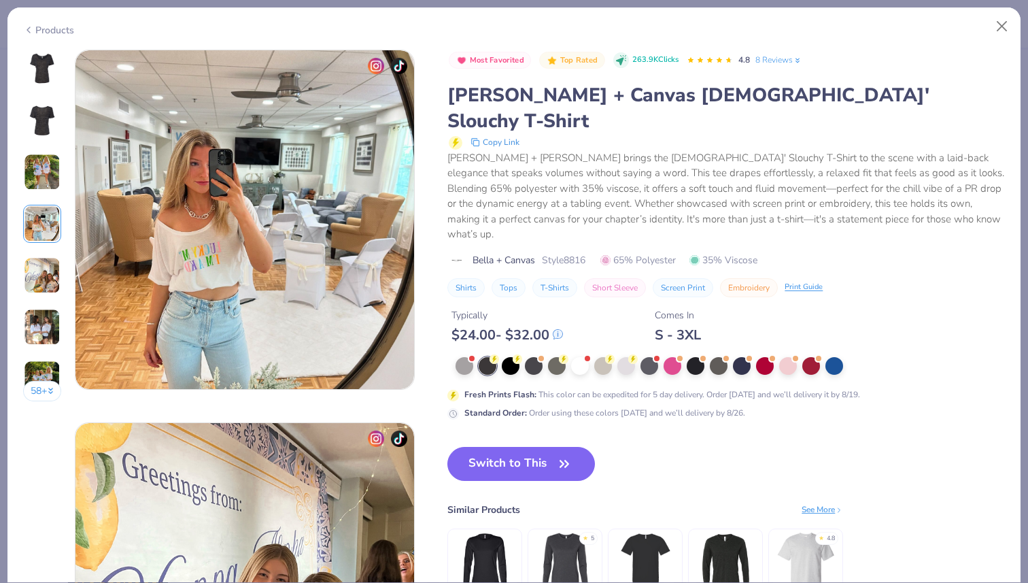
click at [44, 270] on img at bounding box center [42, 275] width 37 height 37
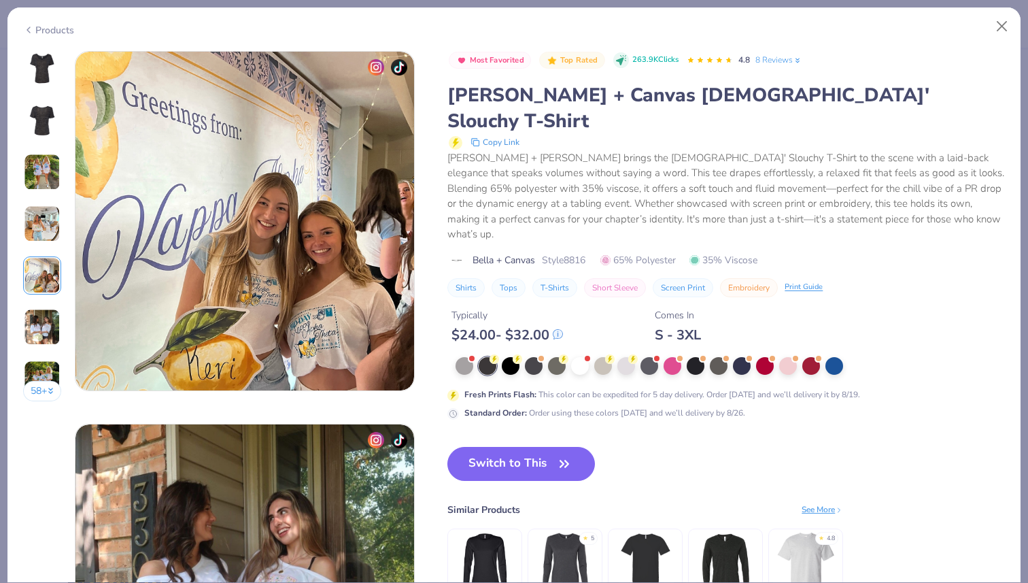
scroll to position [1491, 0]
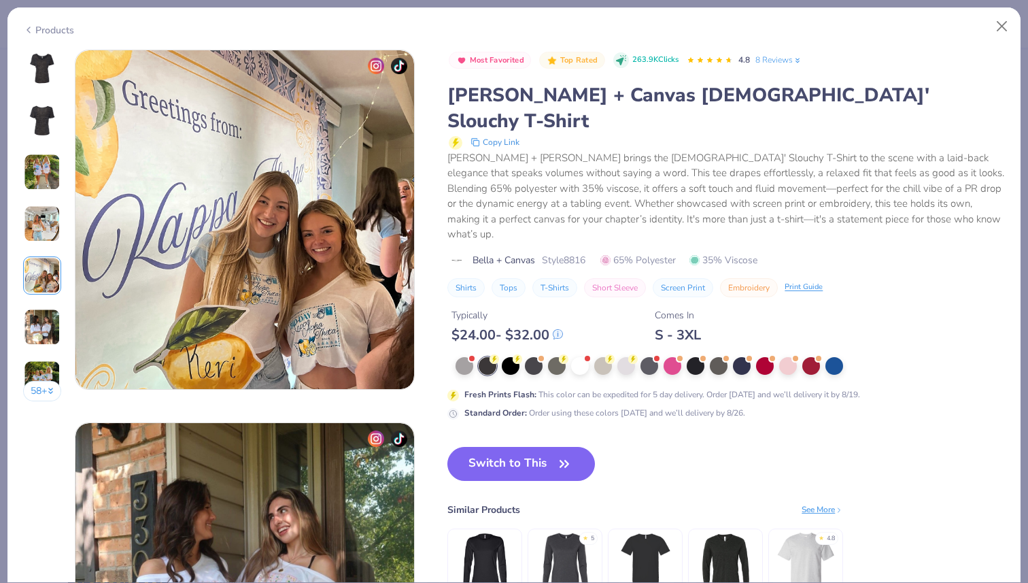
click at [46, 322] on img at bounding box center [42, 327] width 37 height 37
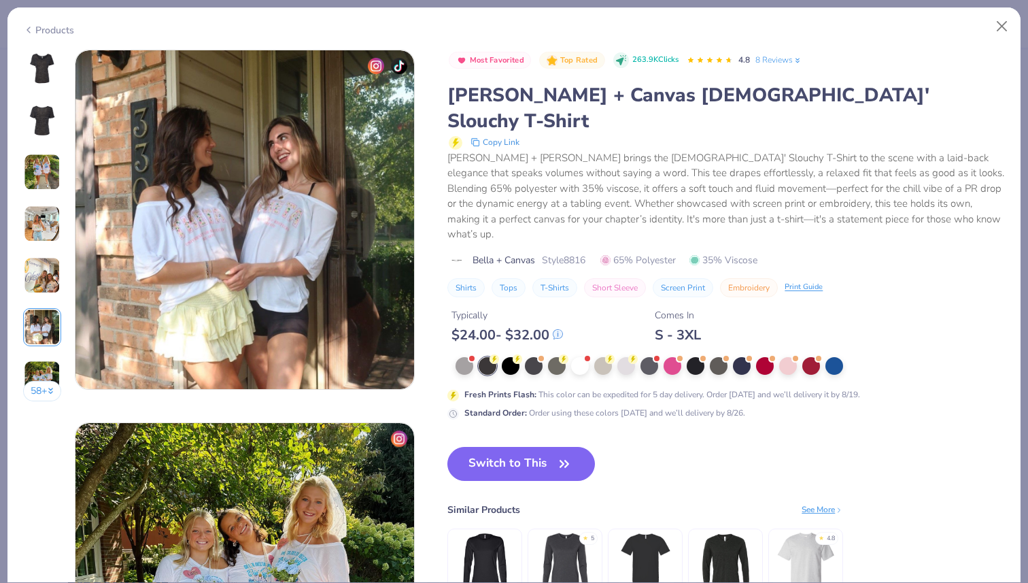
click at [41, 365] on img at bounding box center [42, 378] width 37 height 37
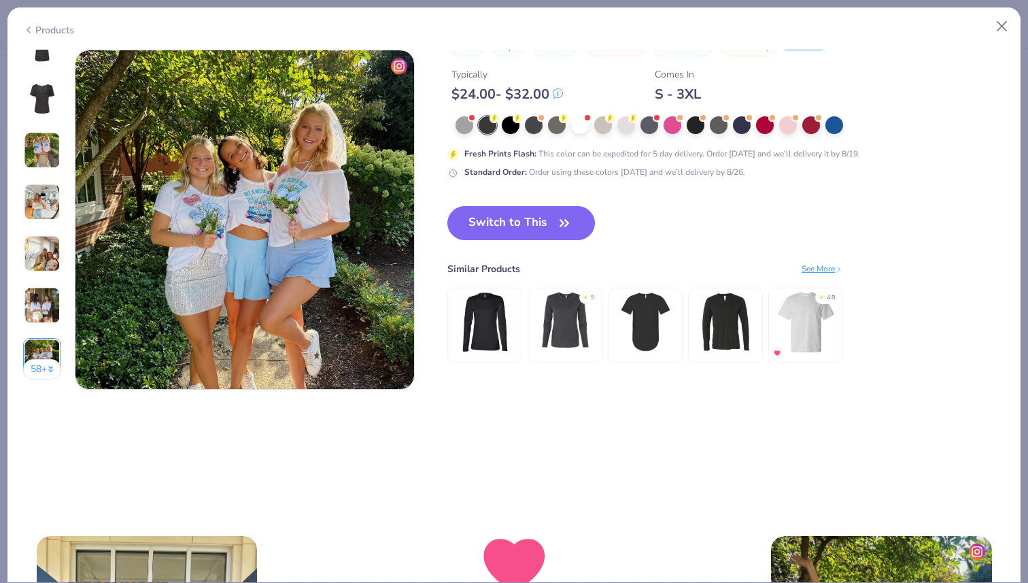
click at [46, 301] on img at bounding box center [42, 305] width 37 height 37
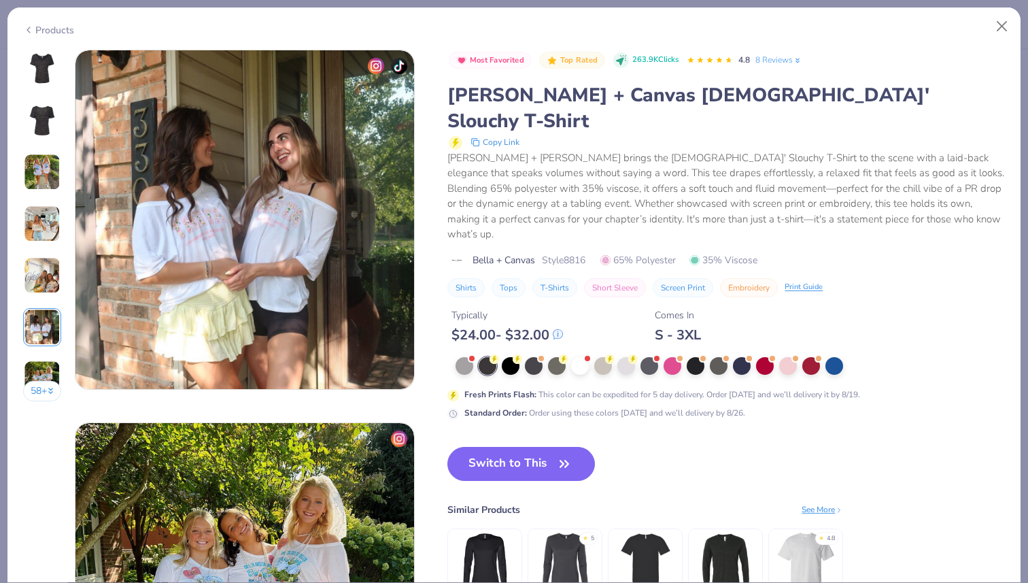
click at [41, 181] on img at bounding box center [42, 172] width 37 height 37
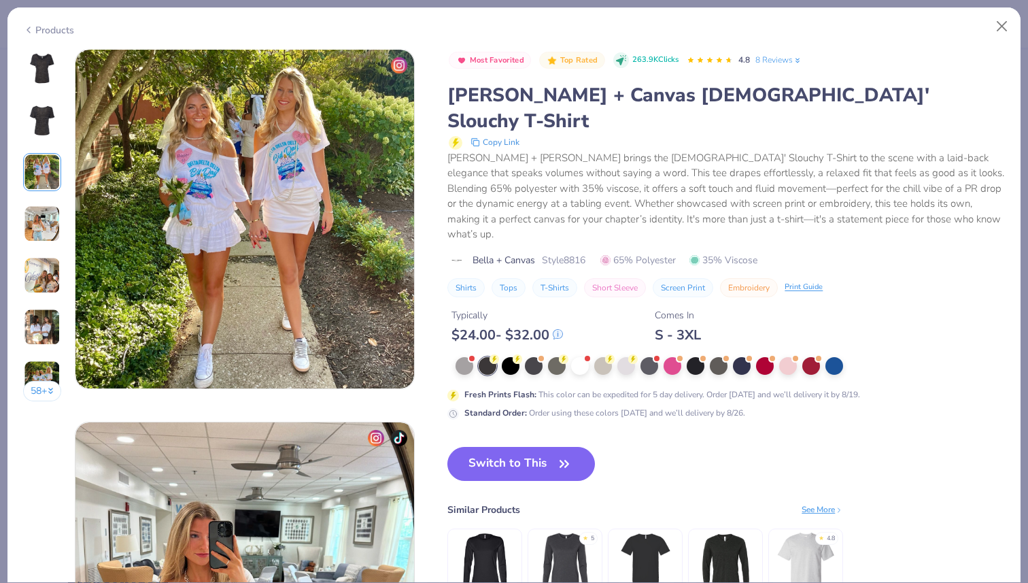
scroll to position [745, 0]
click at [831, 356] on div at bounding box center [835, 365] width 18 height 18
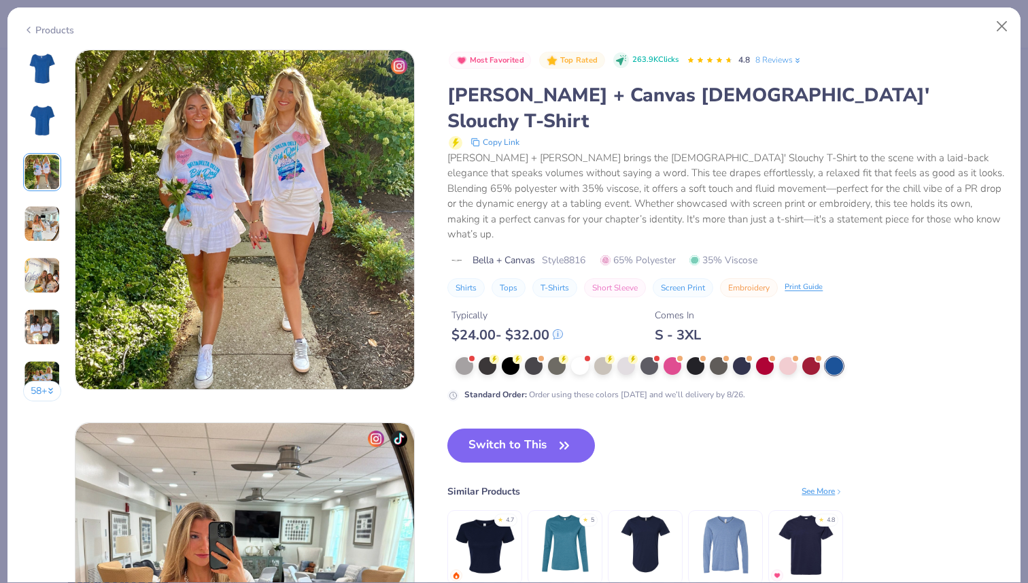
click at [31, 51] on div at bounding box center [42, 69] width 38 height 38
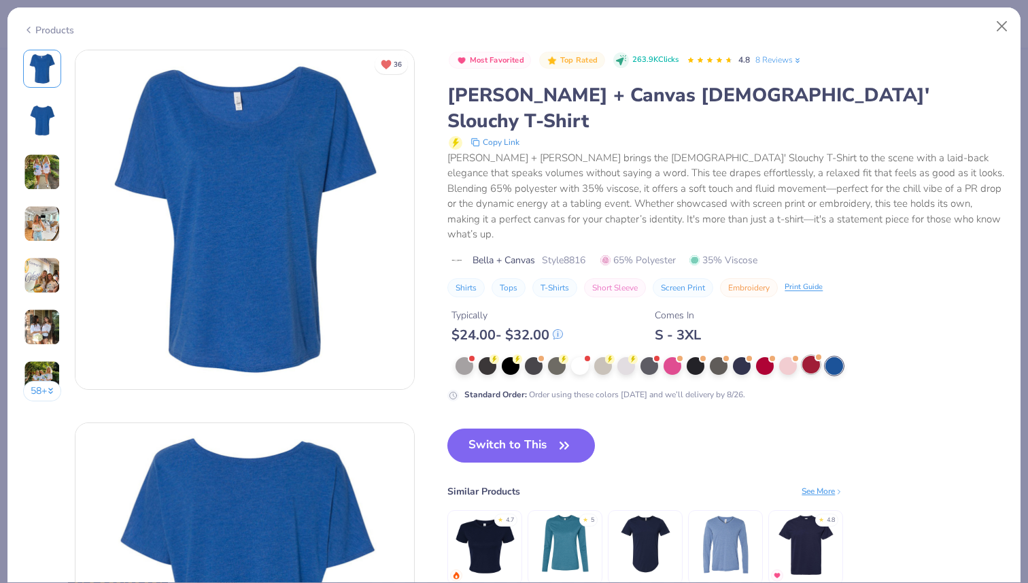
click at [814, 356] on div at bounding box center [811, 365] width 18 height 18
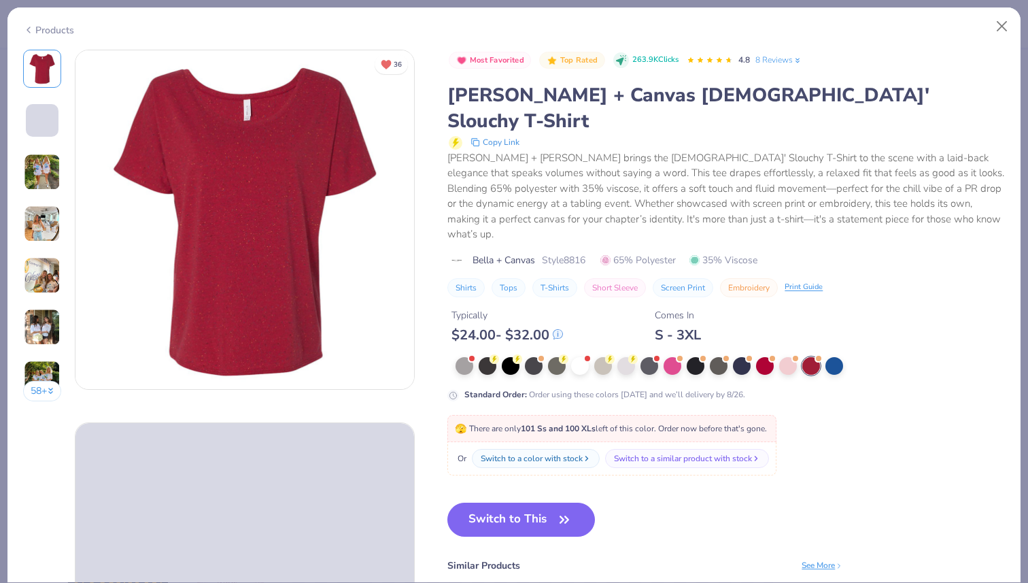
click at [754, 357] on div at bounding box center [724, 366] width 536 height 18
click at [764, 356] on div at bounding box center [765, 365] width 18 height 18
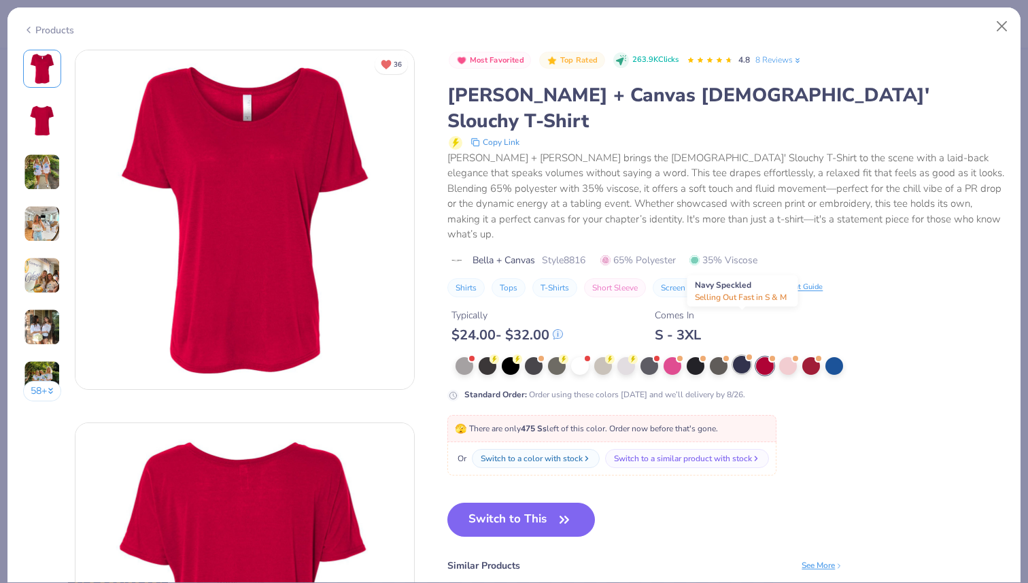
click at [742, 356] on div at bounding box center [742, 365] width 18 height 18
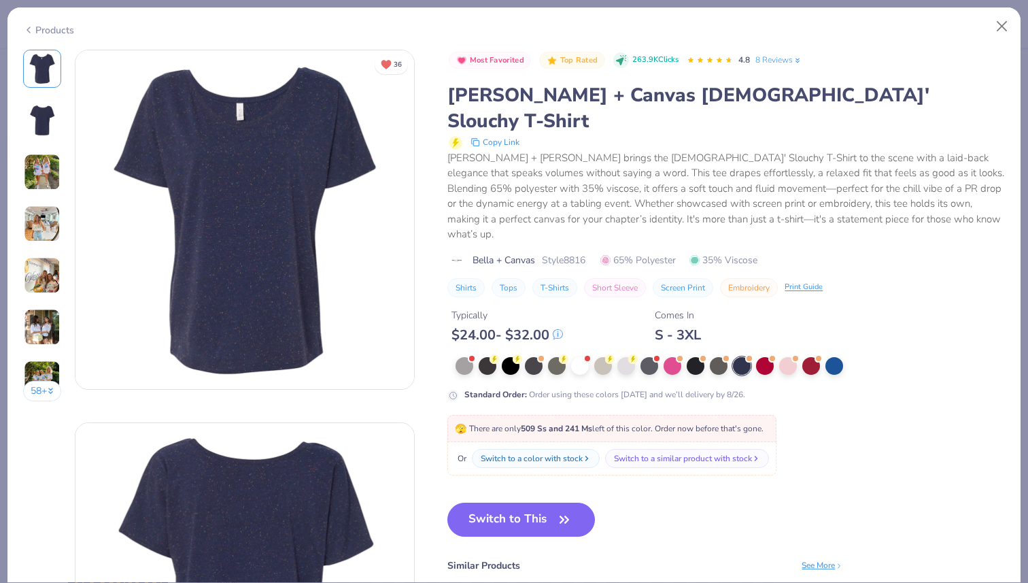
click at [736, 357] on div at bounding box center [742, 366] width 18 height 18
click at [697, 356] on div at bounding box center [696, 365] width 18 height 18
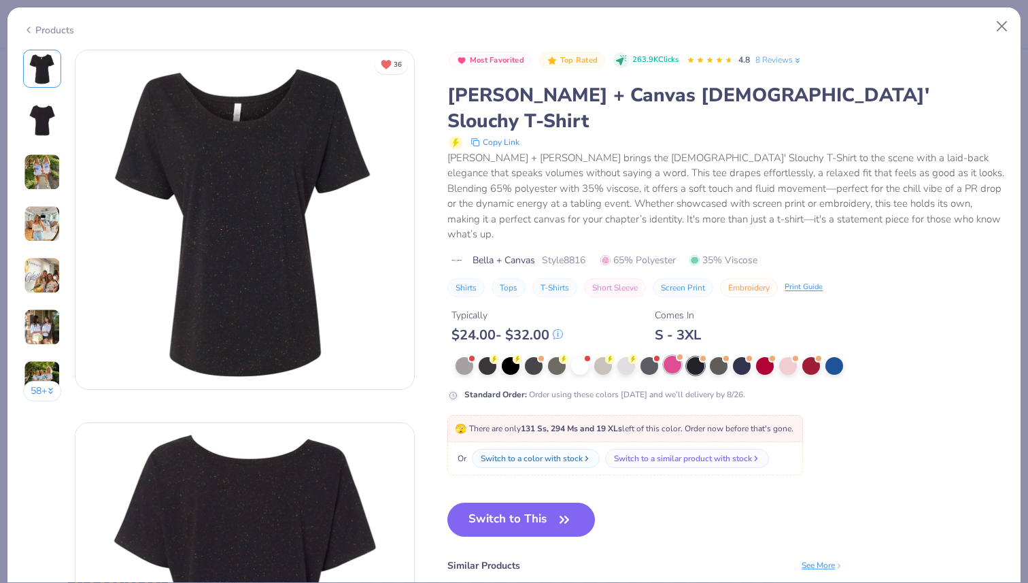
click at [677, 356] on div at bounding box center [673, 365] width 18 height 18
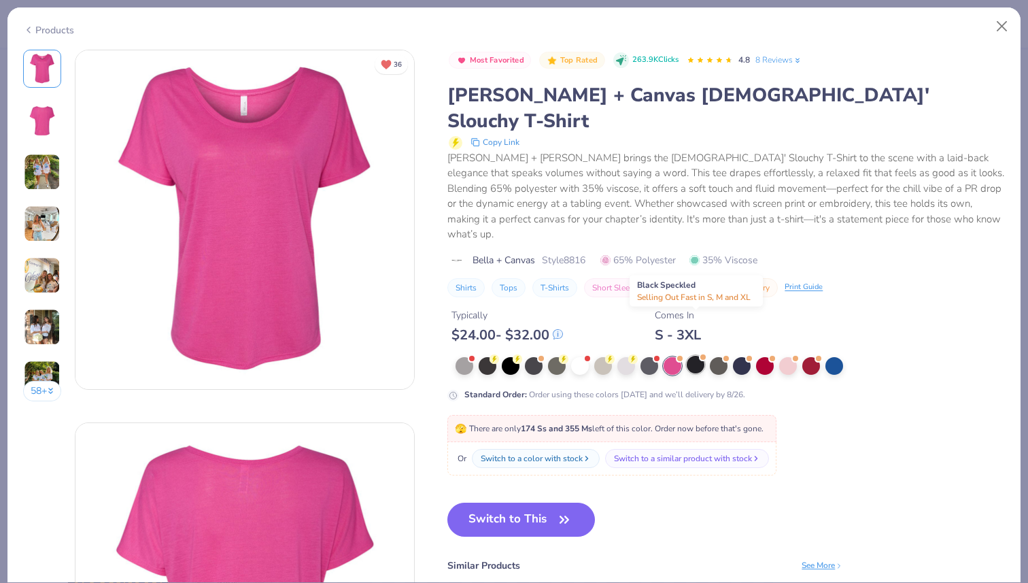
click at [698, 356] on div at bounding box center [696, 365] width 18 height 18
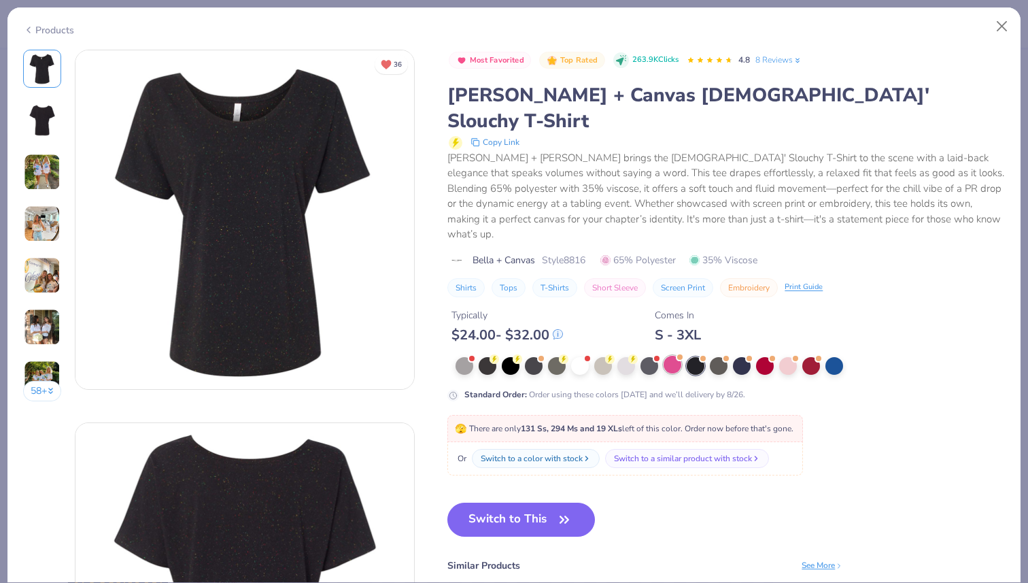
click at [674, 356] on div at bounding box center [673, 365] width 18 height 18
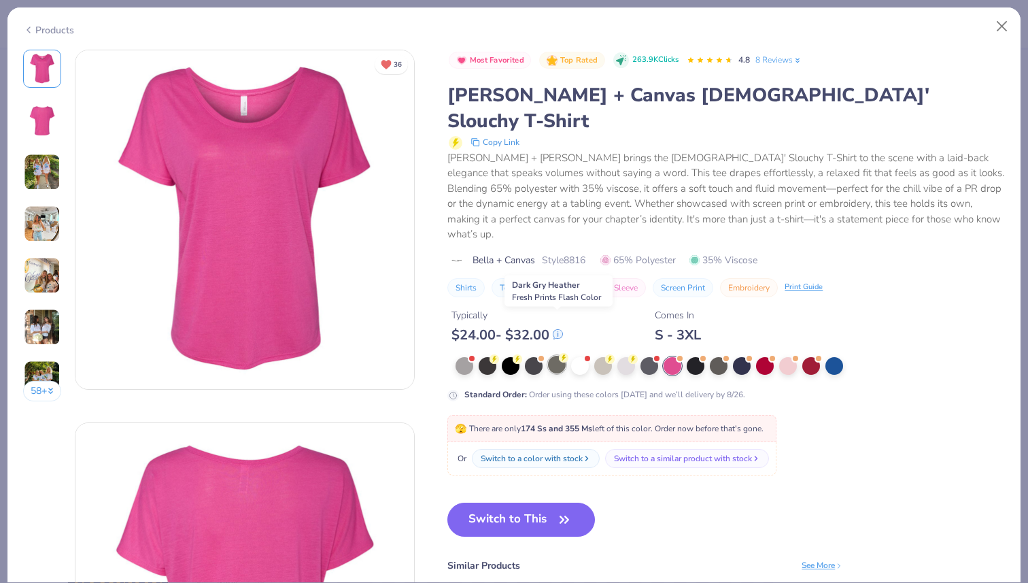
click at [558, 356] on div at bounding box center [557, 365] width 18 height 18
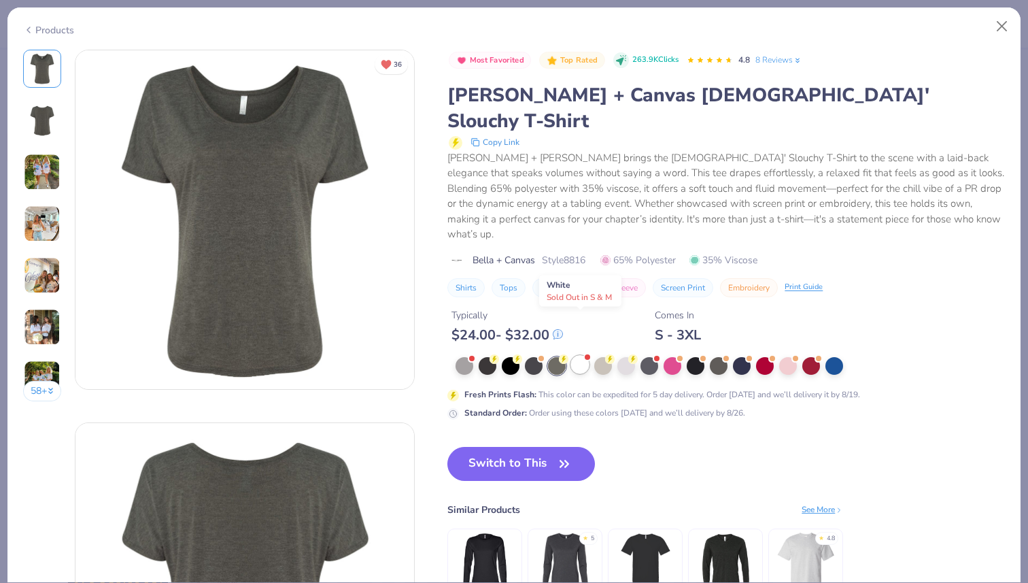
click at [579, 356] on div at bounding box center [580, 365] width 18 height 18
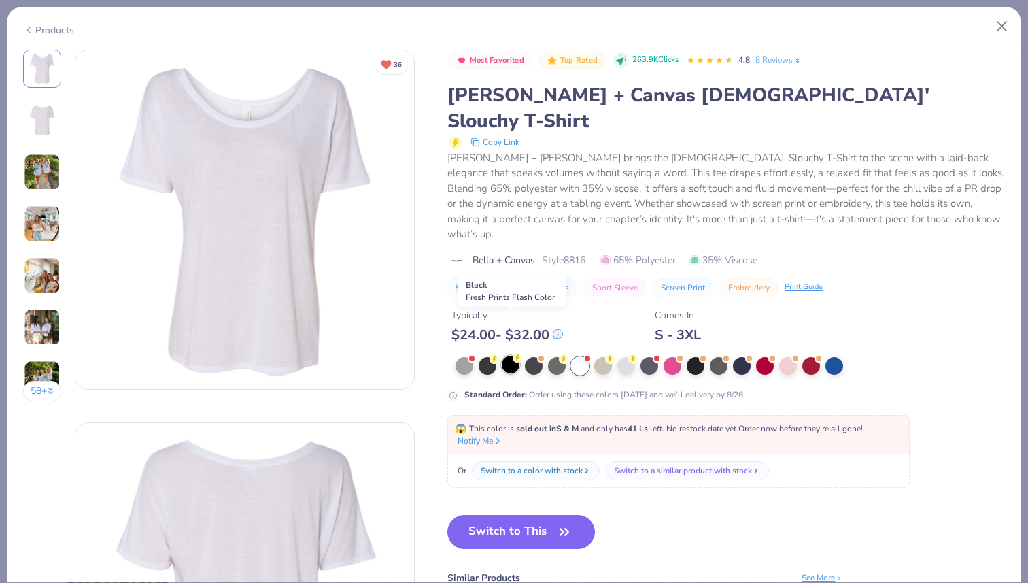
click at [513, 356] on div at bounding box center [511, 365] width 18 height 18
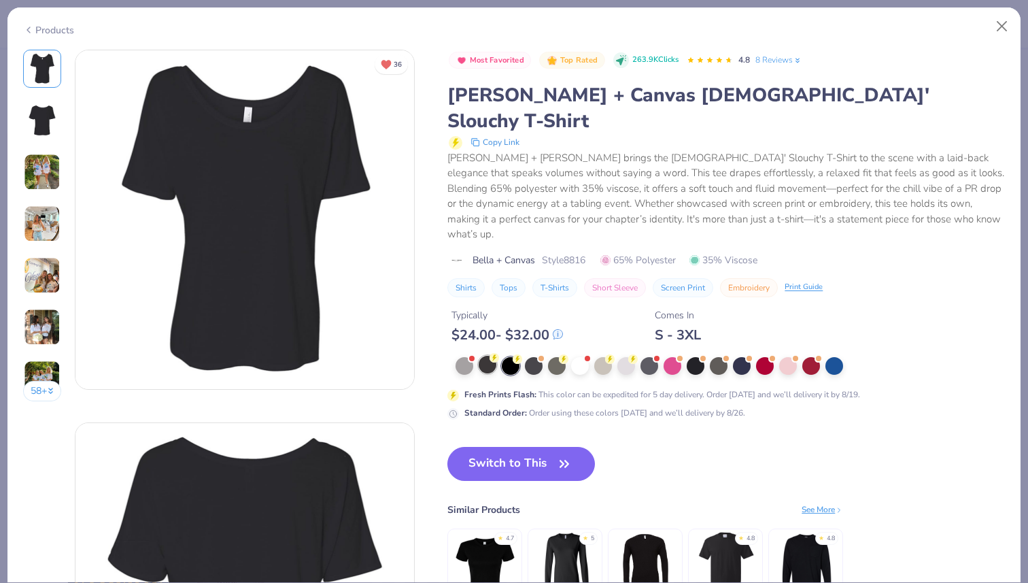
click at [489, 356] on div at bounding box center [488, 365] width 18 height 18
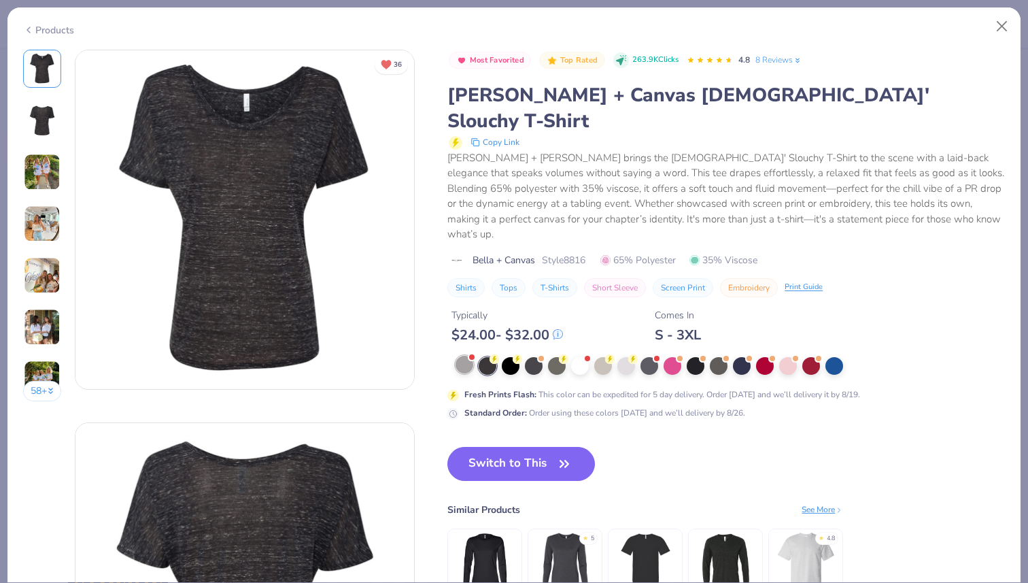
click at [468, 356] on div at bounding box center [465, 365] width 18 height 18
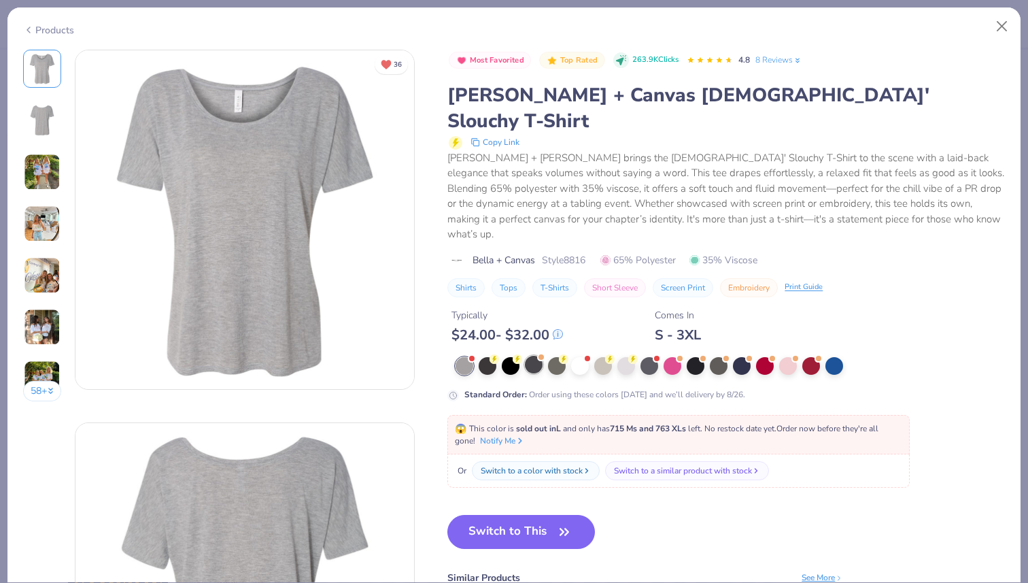
click at [532, 356] on div at bounding box center [534, 365] width 18 height 18
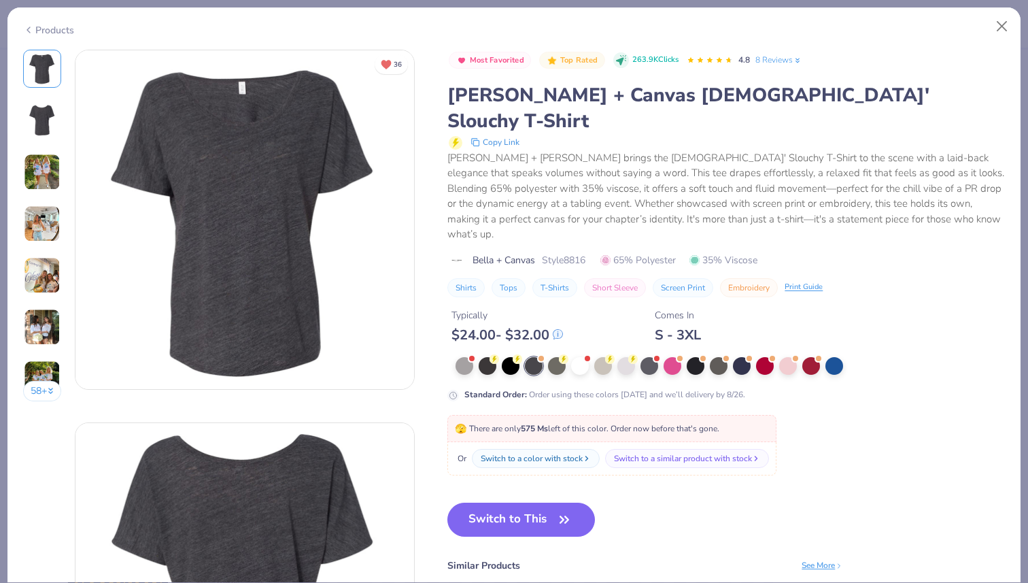
click at [48, 180] on img at bounding box center [42, 172] width 37 height 37
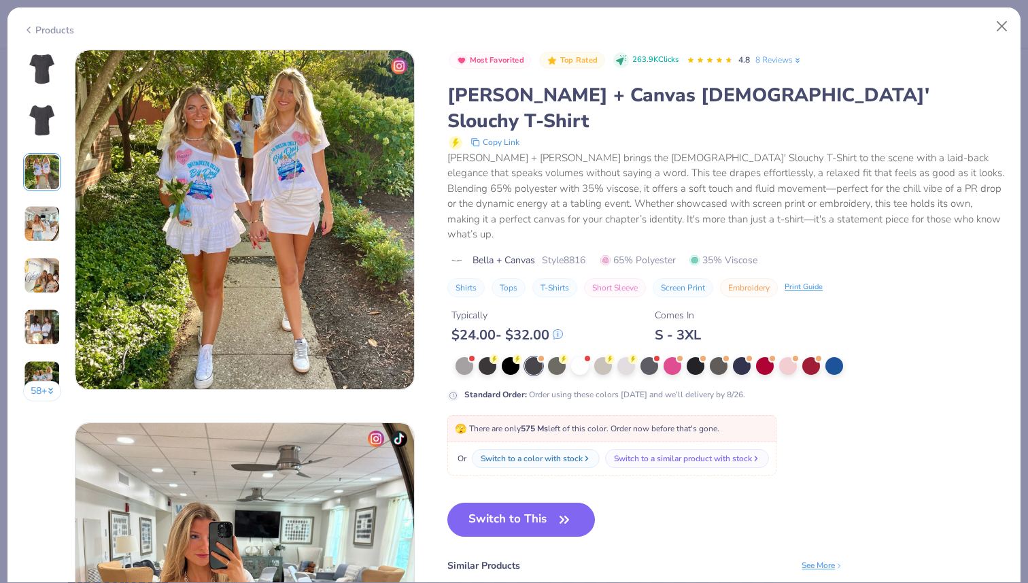
click at [52, 206] on img at bounding box center [42, 223] width 37 height 37
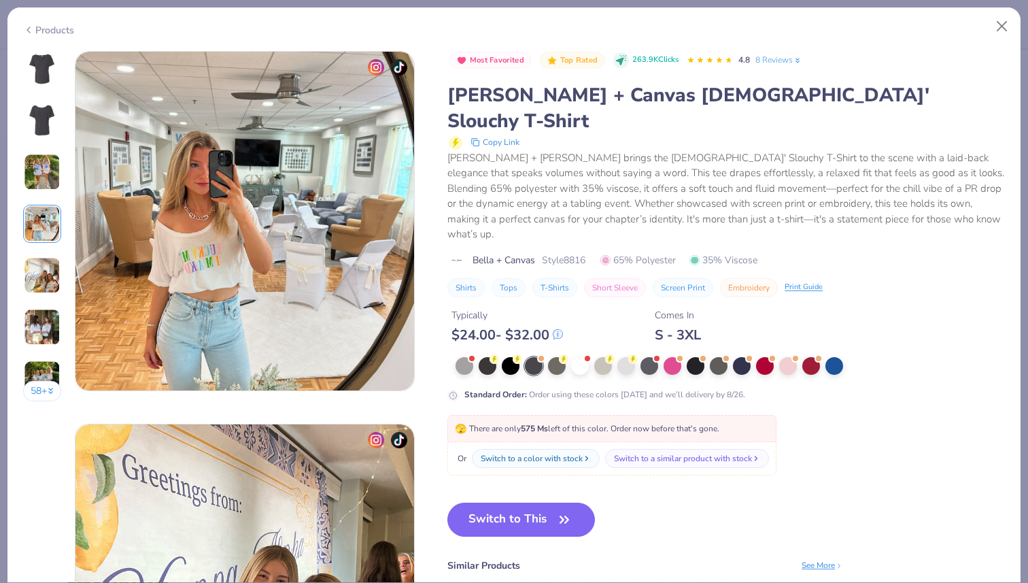
scroll to position [1118, 0]
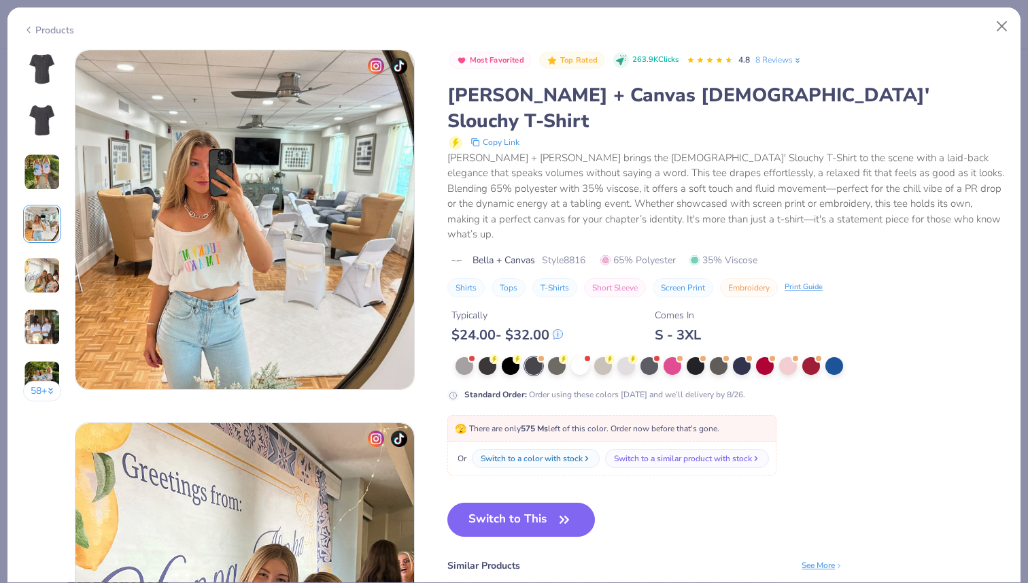
click at [48, 243] on div "58 +" at bounding box center [42, 231] width 39 height 362
click at [49, 271] on img at bounding box center [42, 275] width 37 height 37
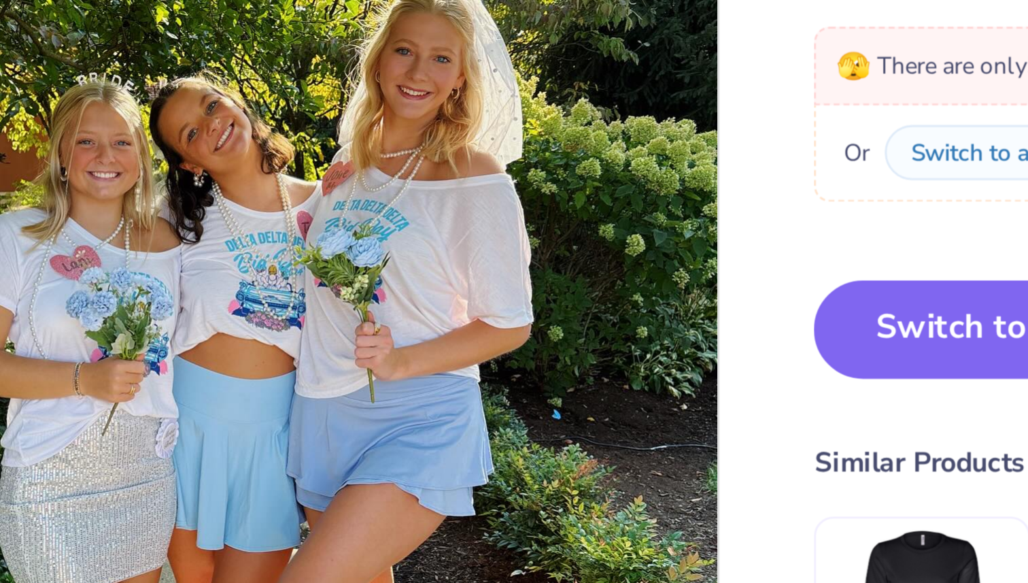
scroll to position [2079, 0]
